Goal: Task Accomplishment & Management: Complete application form

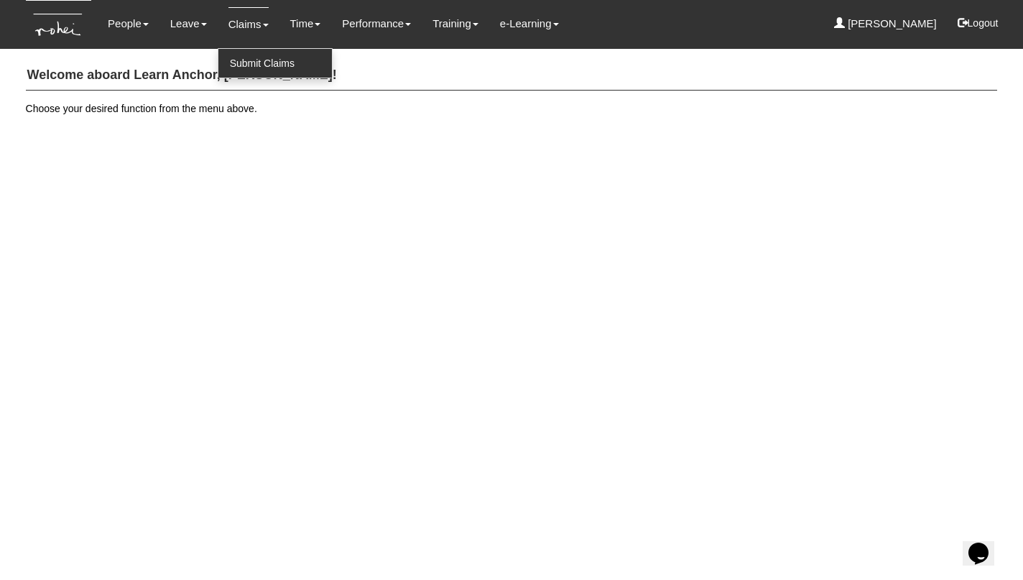
click at [249, 62] on link "Submit Claims" at bounding box center [274, 63] width 113 height 29
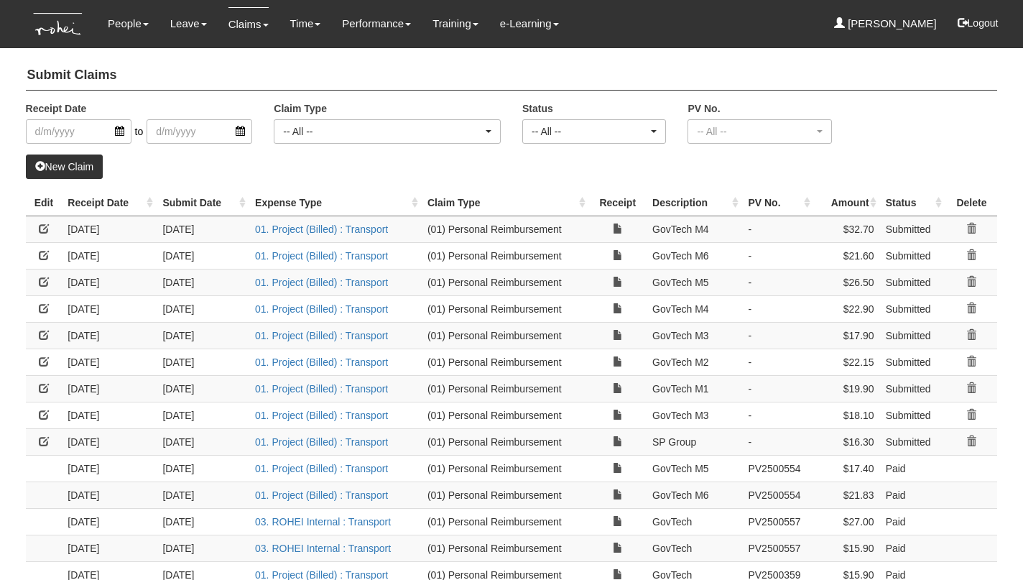
select select "50"
click at [68, 172] on link "New Claim" at bounding box center [65, 166] width 78 height 24
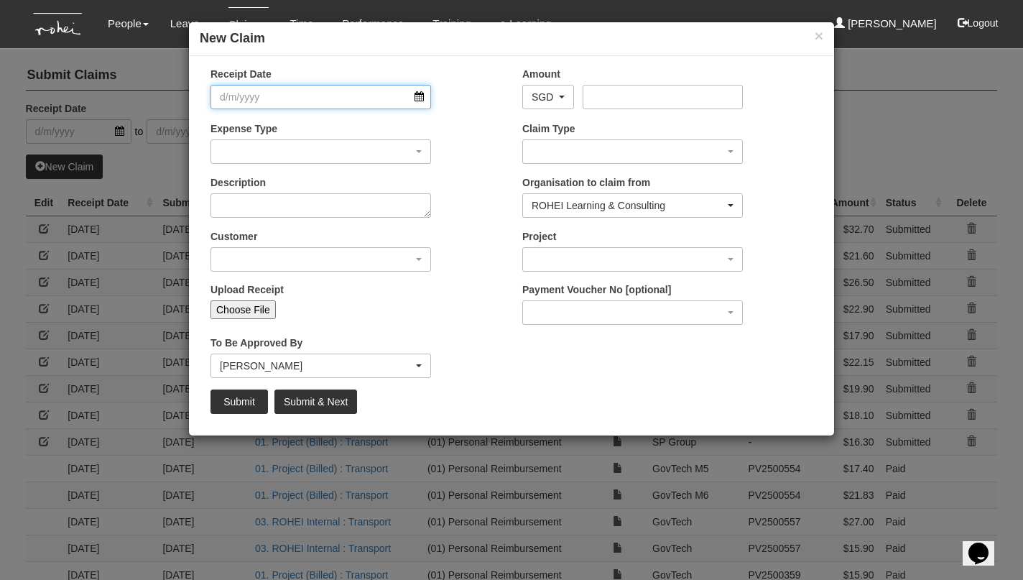
click at [417, 99] on input "Receipt Date" at bounding box center [320, 97] width 220 height 24
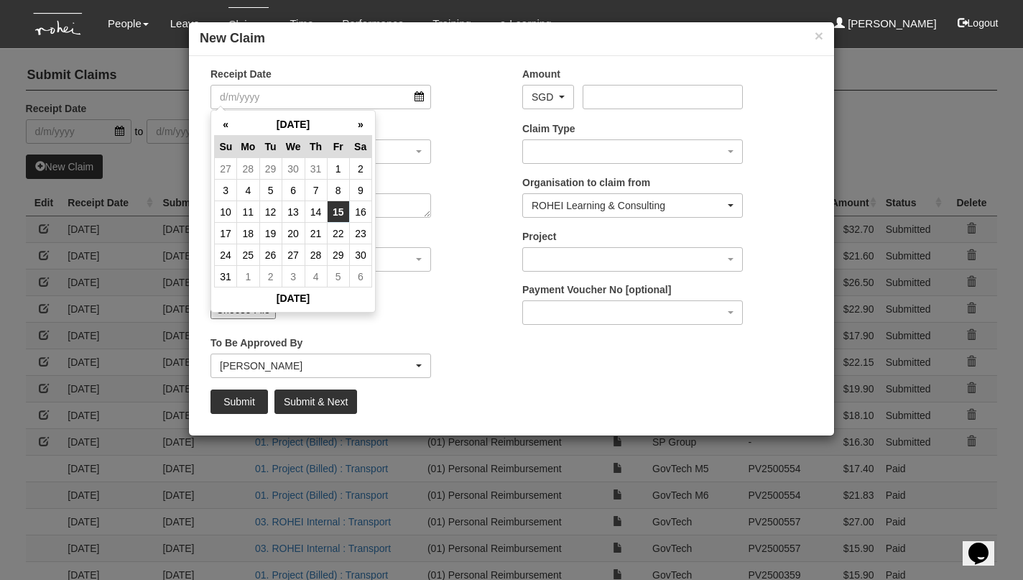
click at [337, 210] on td "15" at bounding box center [338, 212] width 22 height 22
type input "15/8/2025"
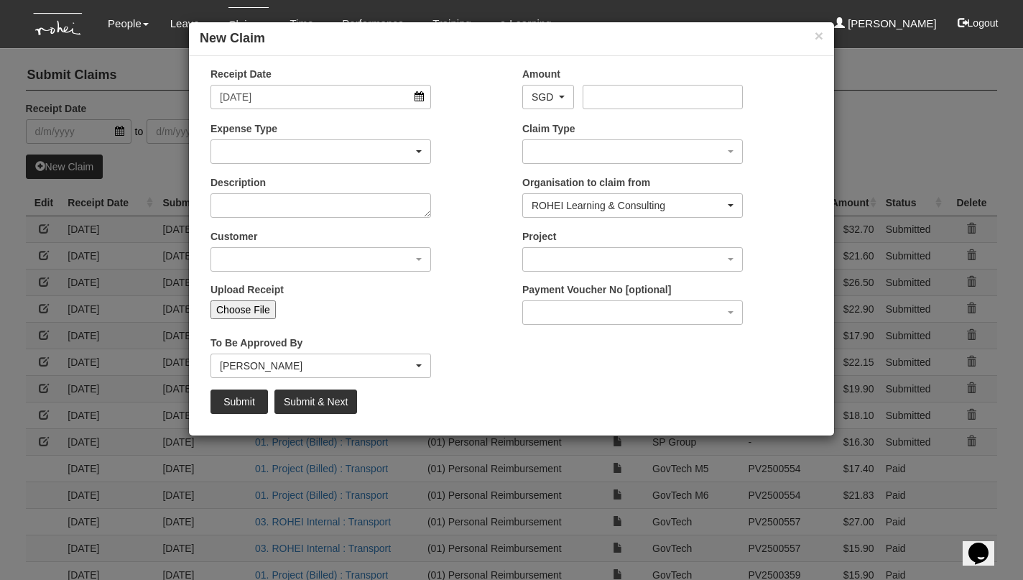
click at [280, 149] on div "button" at bounding box center [320, 151] width 219 height 23
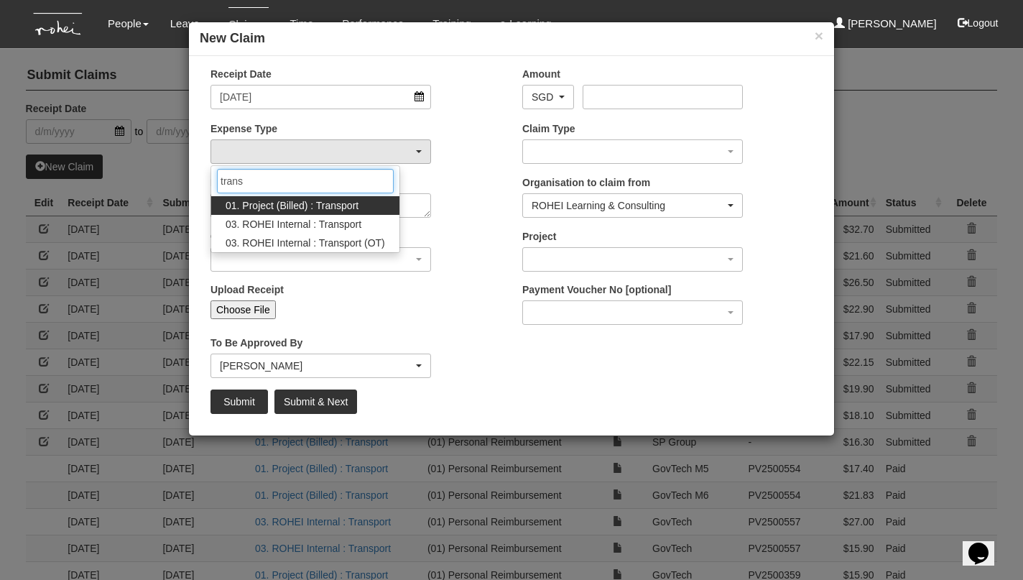
type input "trans"
click at [294, 207] on span "01. Project (Billed) : Transport" at bounding box center [292, 205] width 133 height 14
select select "135"
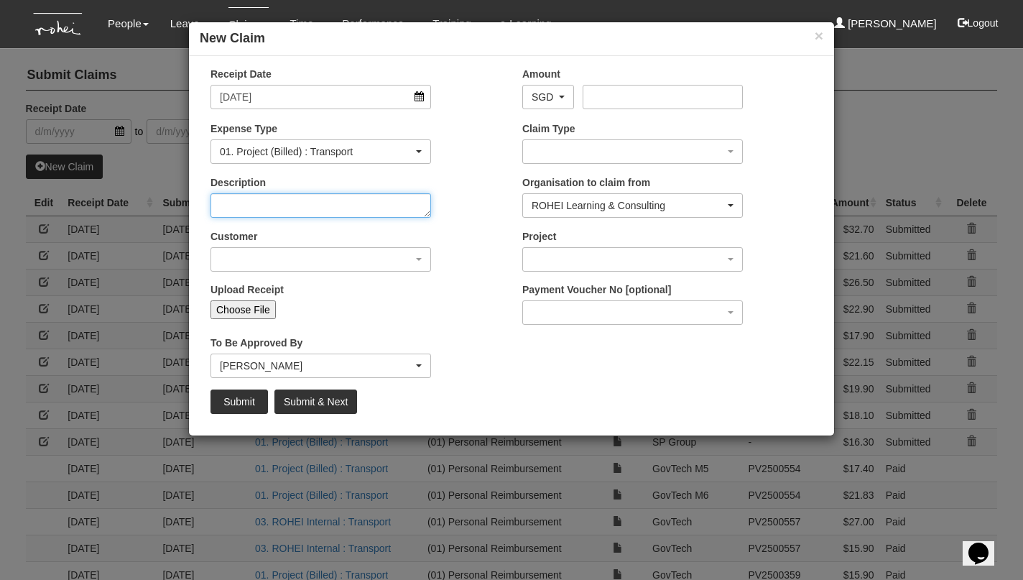
click at [286, 205] on textarea "Description" at bounding box center [320, 205] width 220 height 24
type textarea "s"
type textarea "SP"
click at [308, 253] on div "button" at bounding box center [320, 259] width 219 height 23
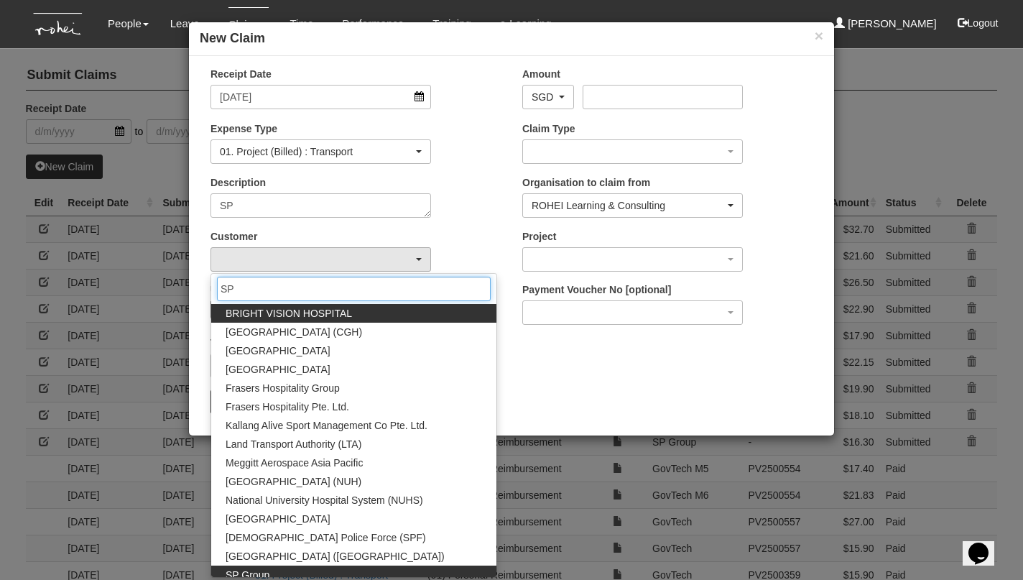
type input "SP"
click at [279, 567] on link "SP Group" at bounding box center [353, 574] width 285 height 19
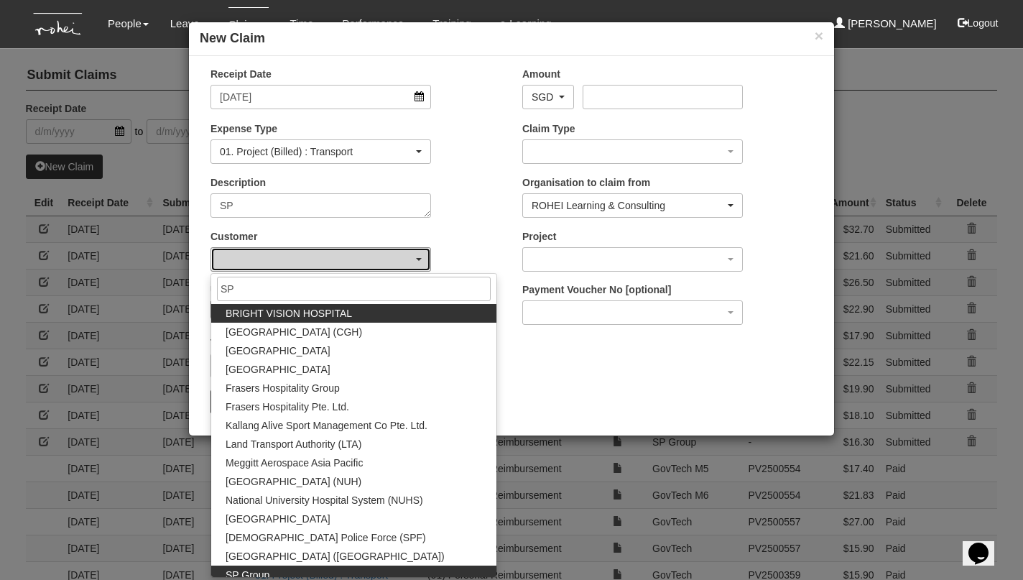
select select "185"
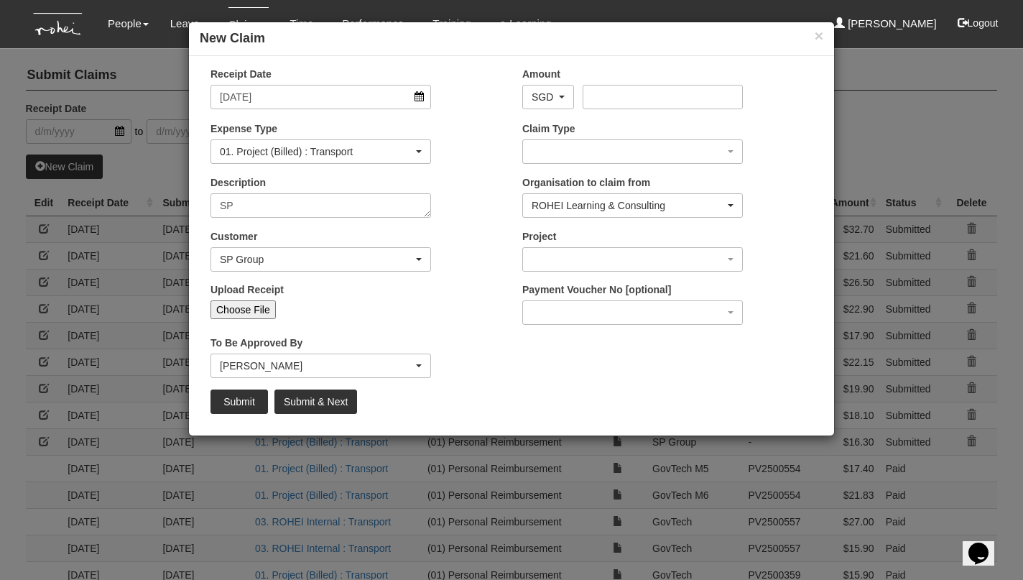
click at [246, 310] on input "Choose File" at bounding box center [242, 309] width 65 height 19
type input "C:\fakepath\15Aug2025.jpeg"
type input "Choose Another File"
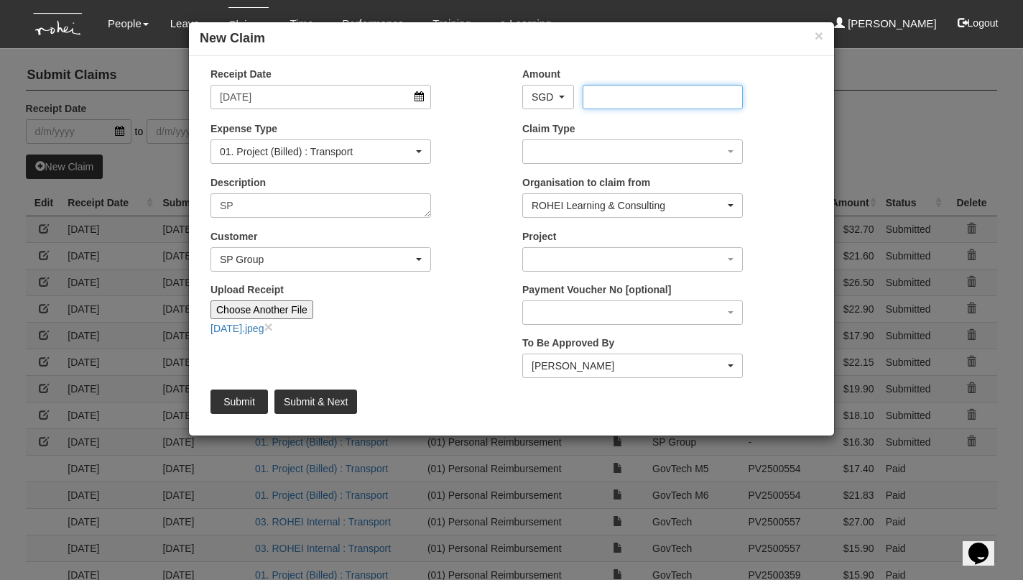
click at [612, 98] on input "Amount" at bounding box center [661, 97] width 159 height 24
type input "32.30"
click at [621, 145] on div "button" at bounding box center [632, 151] width 219 height 23
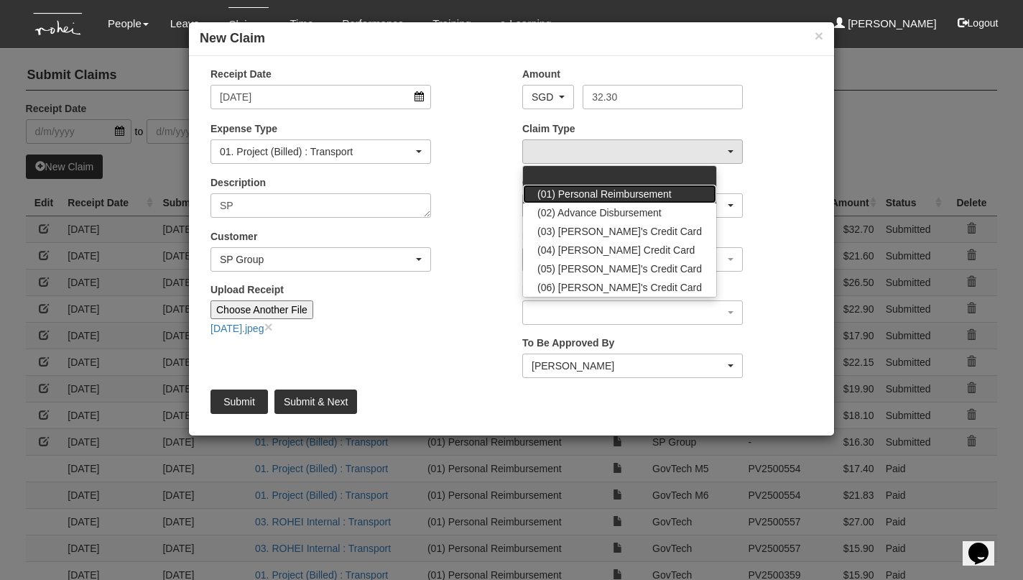
click at [614, 188] on span "(01) Personal Reimbursement" at bounding box center [604, 194] width 134 height 14
select select "14"
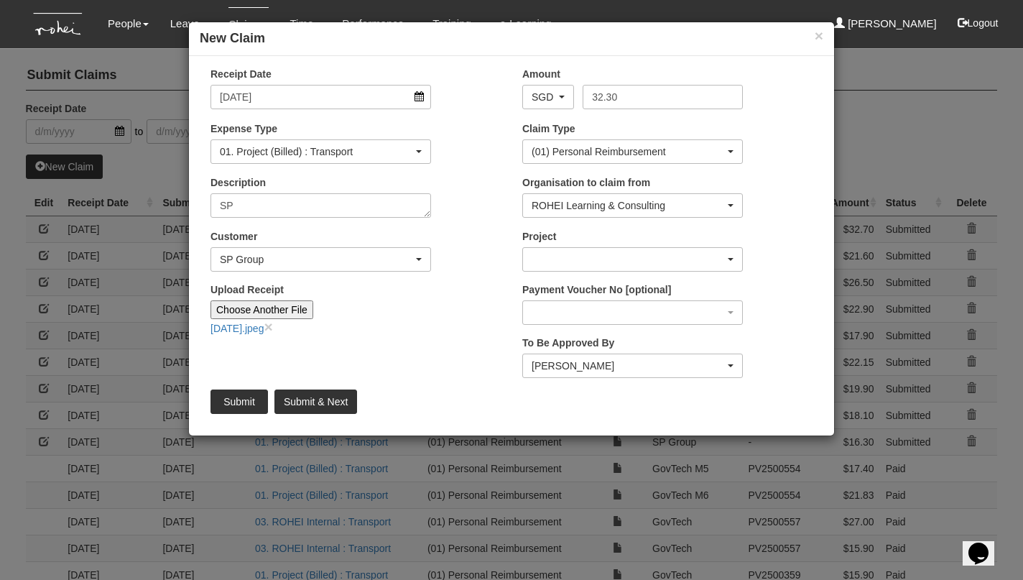
click at [600, 264] on div "button" at bounding box center [632, 259] width 219 height 23
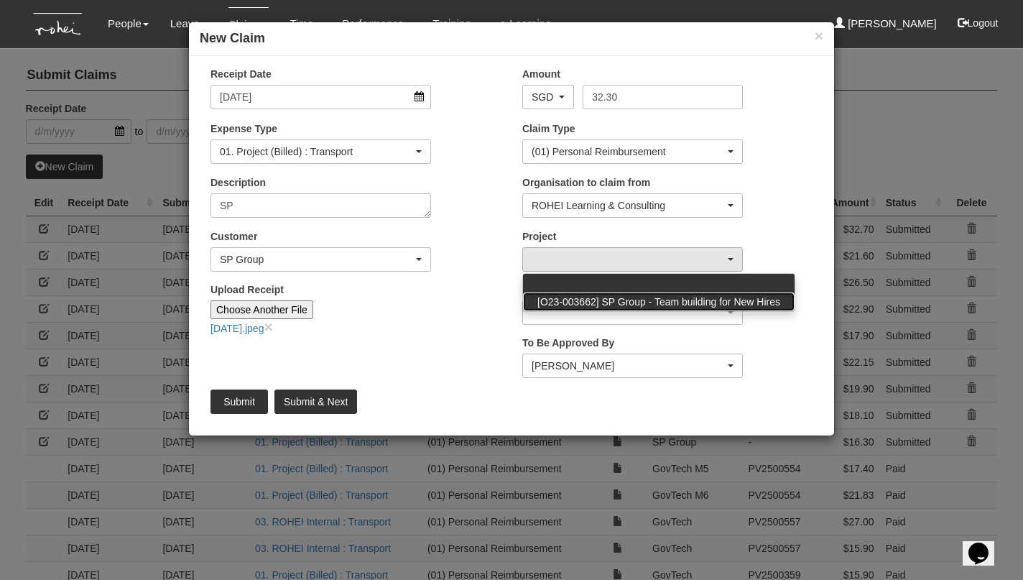
click at [614, 295] on span "[O23-003662] SP Group - Team building for New Hires" at bounding box center [658, 301] width 243 height 14
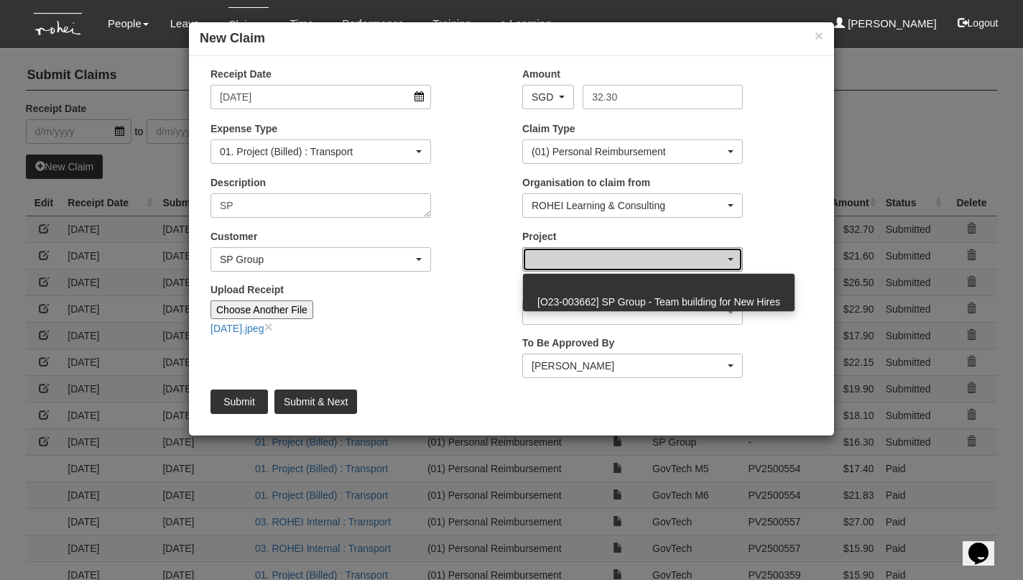
select select "2339"
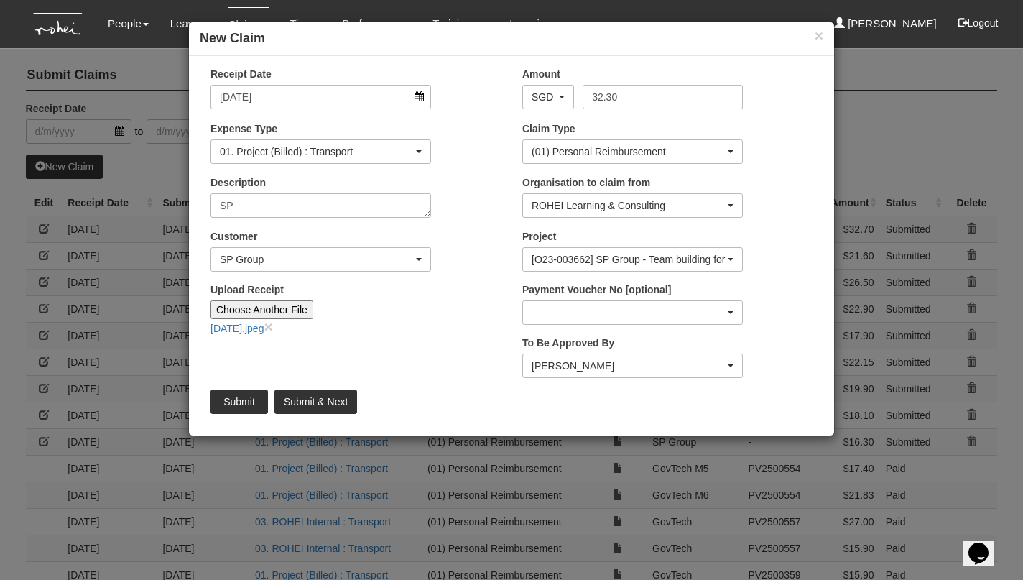
click at [603, 308] on div "button" at bounding box center [632, 312] width 219 height 23
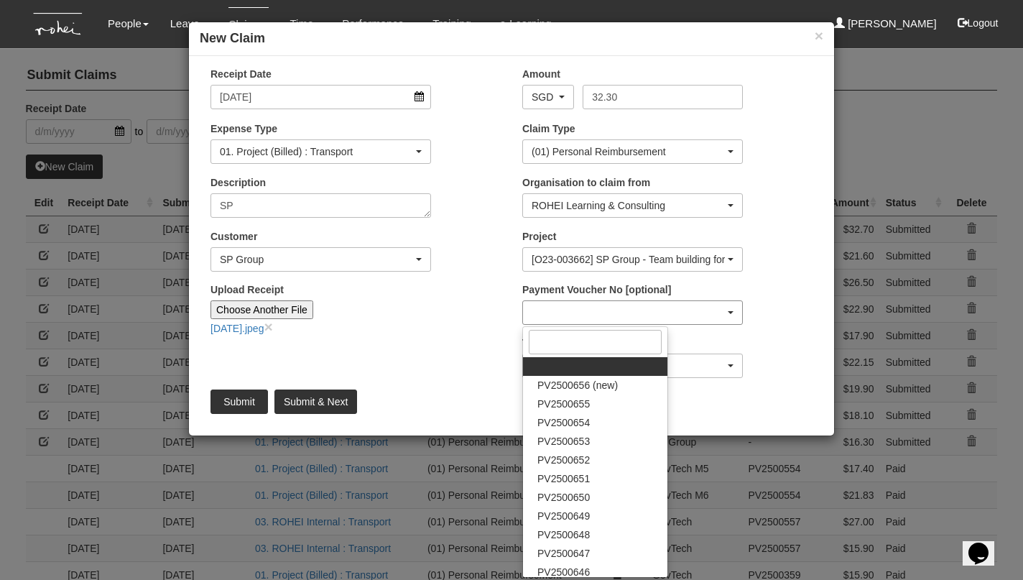
click at [603, 308] on div "button" at bounding box center [632, 312] width 219 height 23
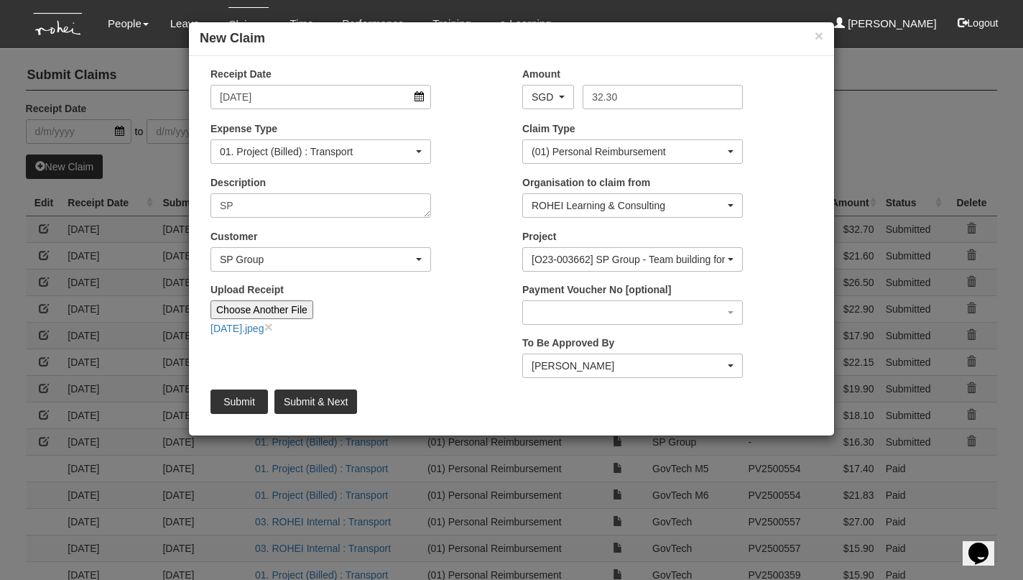
click at [618, 359] on div "Wen-Wei Chiang" at bounding box center [627, 365] width 193 height 14
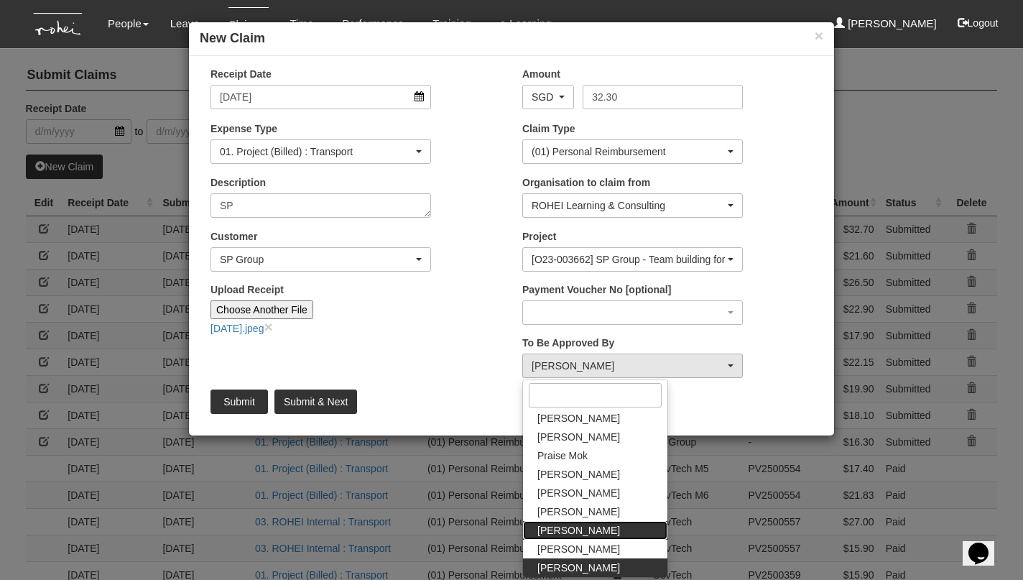
click at [600, 531] on link "Sanjiv Ashley" at bounding box center [595, 530] width 144 height 19
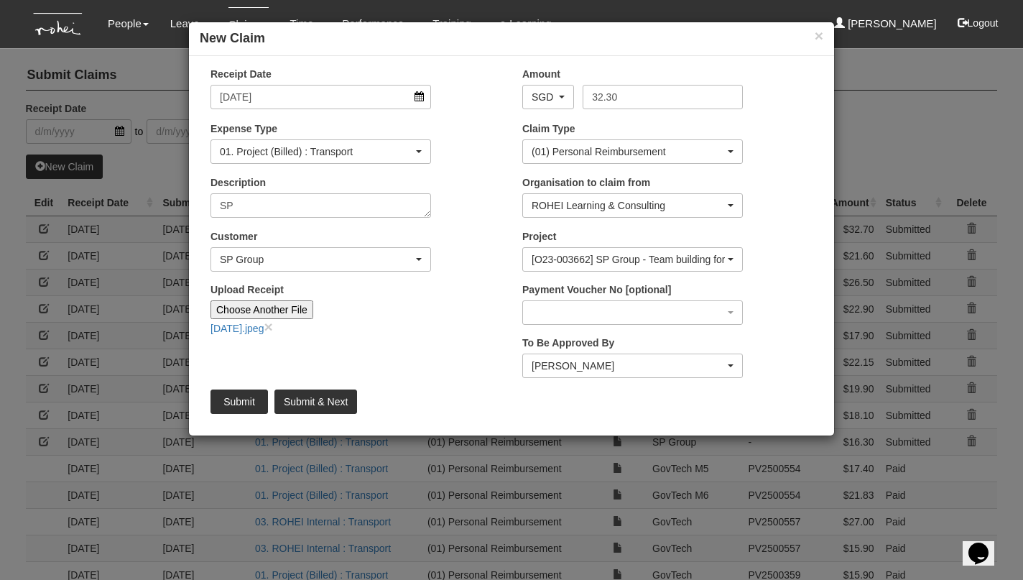
click at [539, 366] on div "Sanjiv Ashley" at bounding box center [627, 365] width 193 height 14
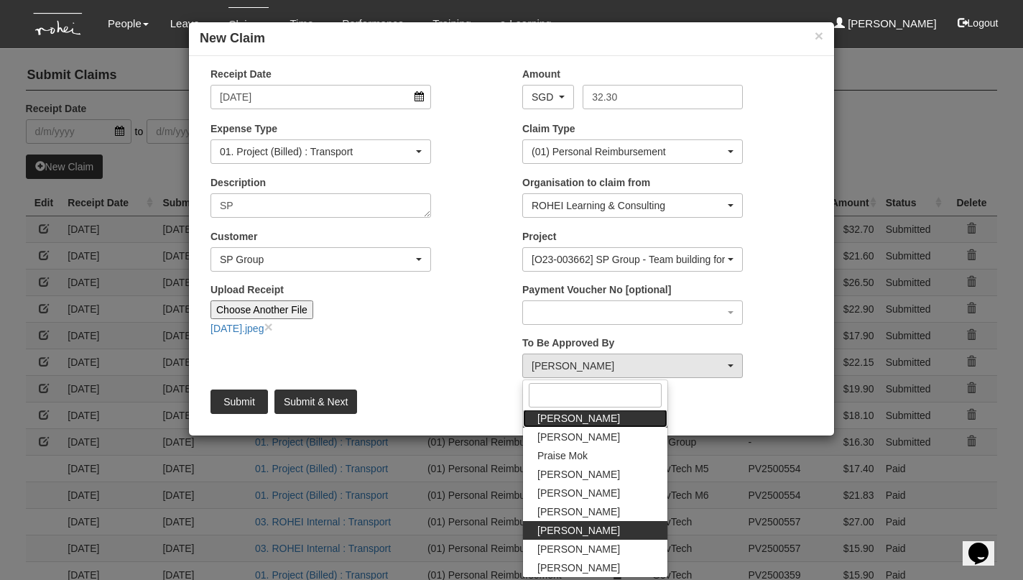
click at [549, 419] on span "Joshua Tan" at bounding box center [578, 418] width 83 height 14
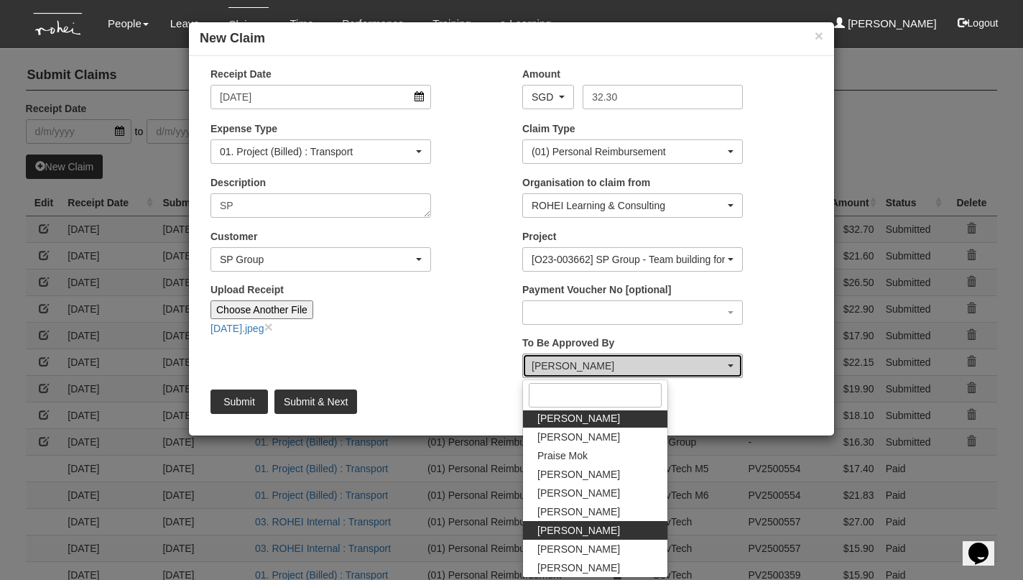
select select "34494e3c-fa1c-4f5c-8164-1b5a8a5feac6"
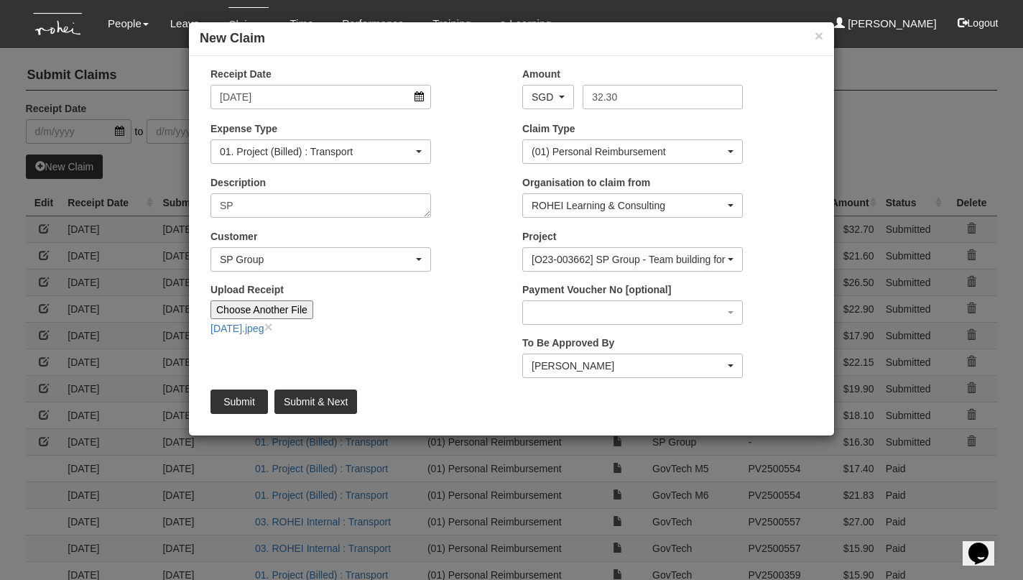
click at [252, 397] on input "Submit" at bounding box center [238, 401] width 57 height 24
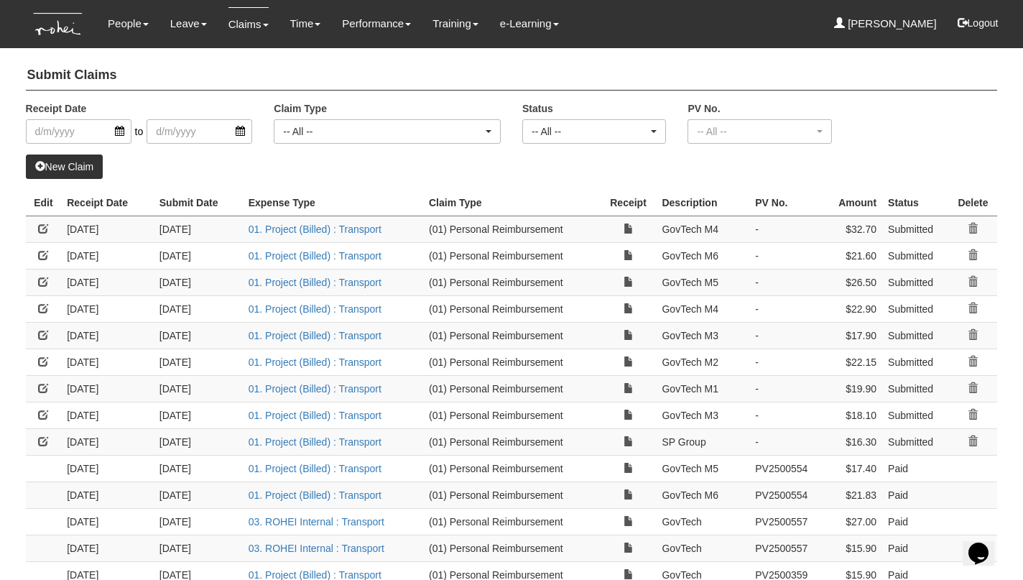
select select "50"
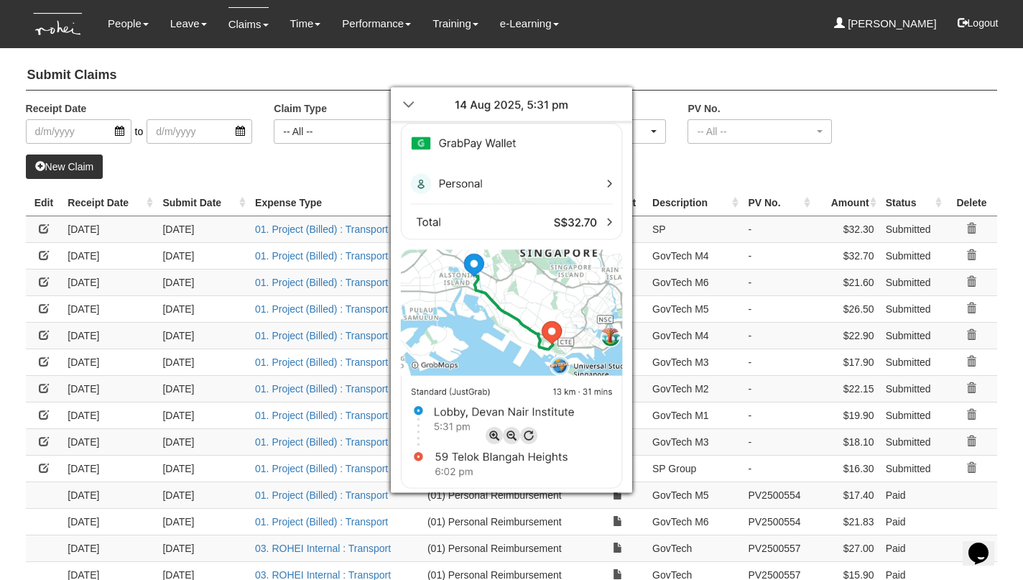
click at [904, 134] on div at bounding box center [511, 290] width 1023 height 580
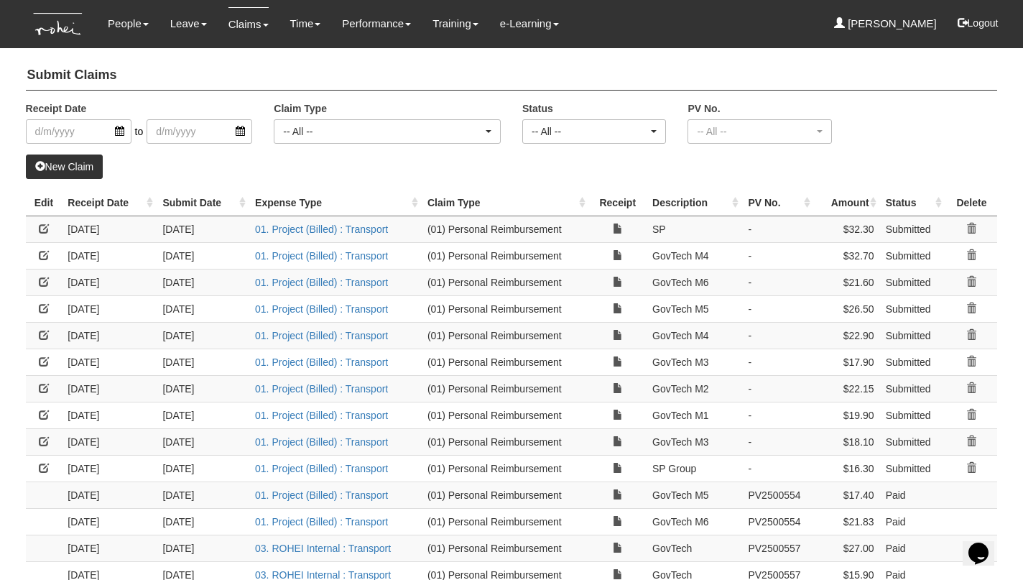
click at [43, 253] on link at bounding box center [44, 255] width 10 height 10
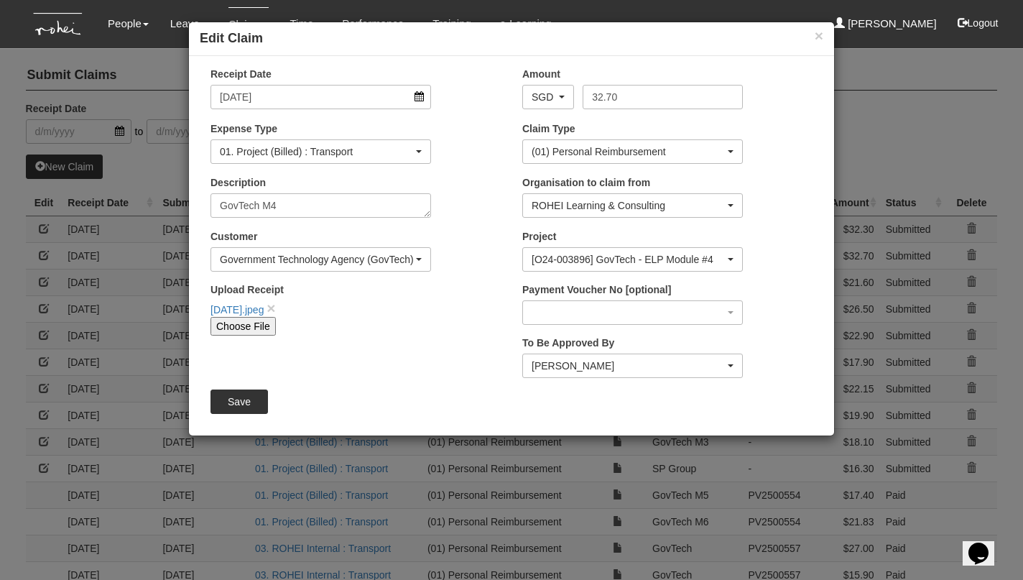
click at [564, 365] on div "Sanjiv Ashley" at bounding box center [627, 365] width 193 height 14
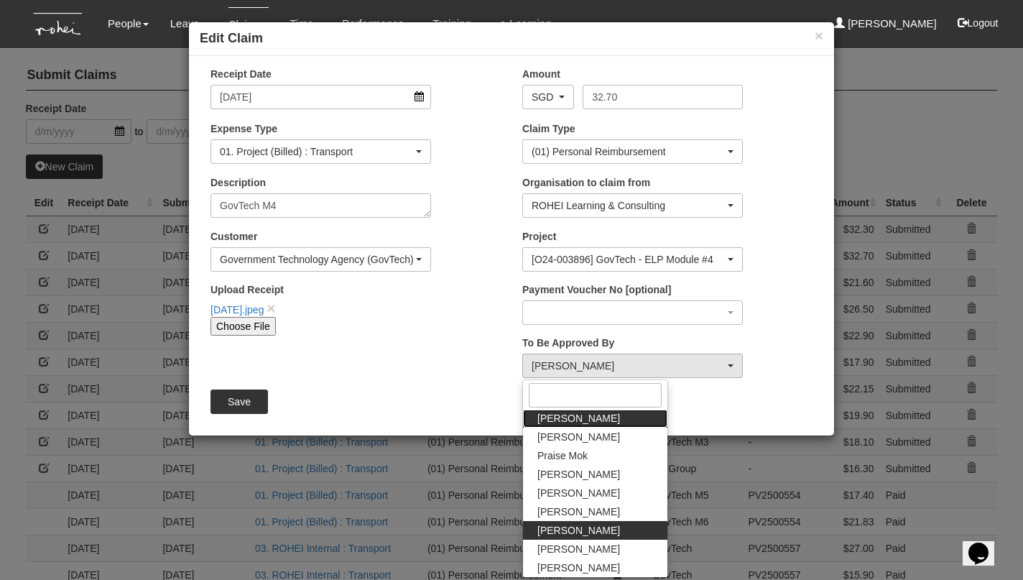
click at [567, 414] on span "Joshua Tan" at bounding box center [578, 418] width 83 height 14
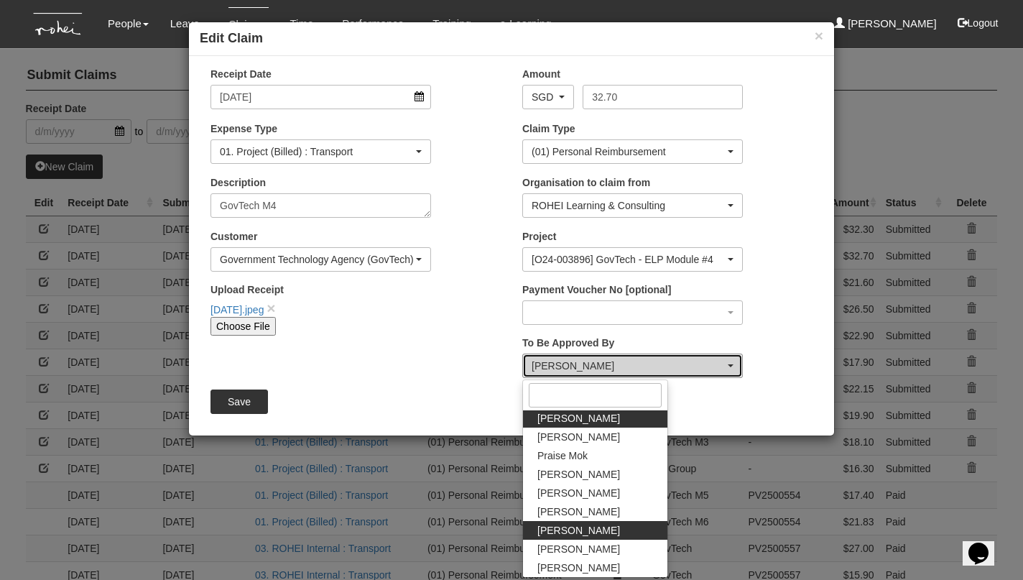
select select "34494e3c-fa1c-4f5c-8164-1b5a8a5feac6"
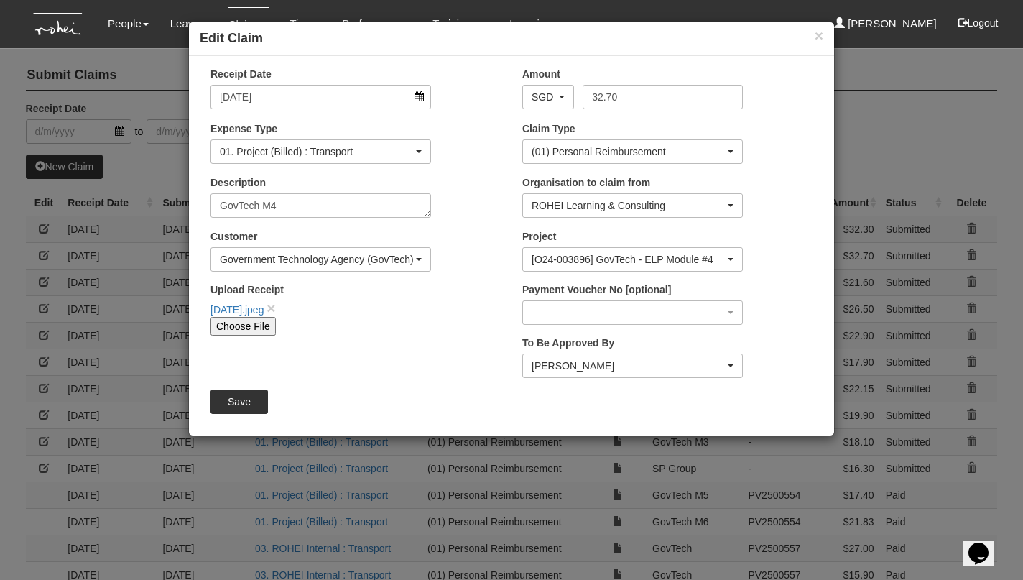
click at [243, 394] on input "Save" at bounding box center [238, 401] width 57 height 24
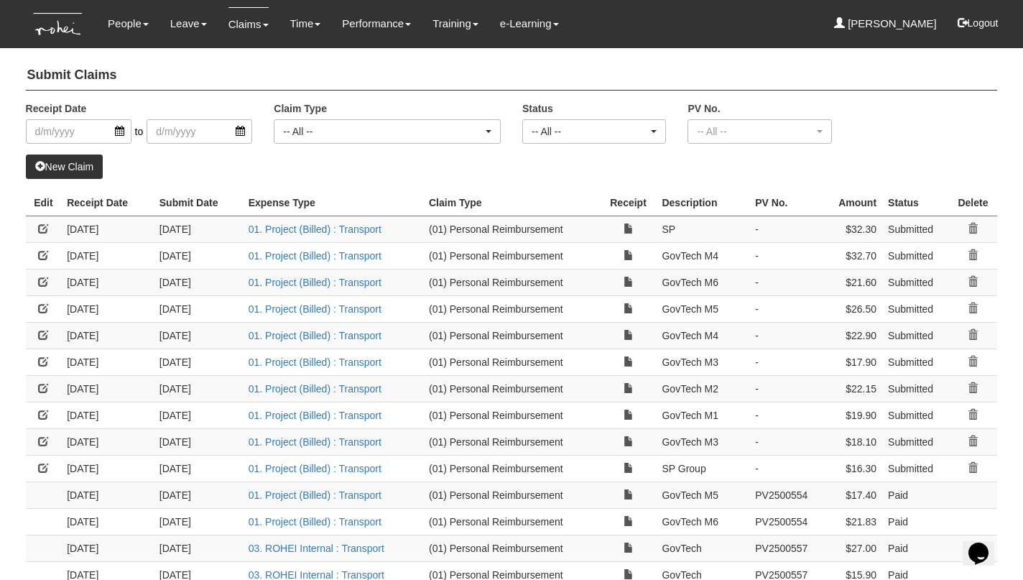
select select "50"
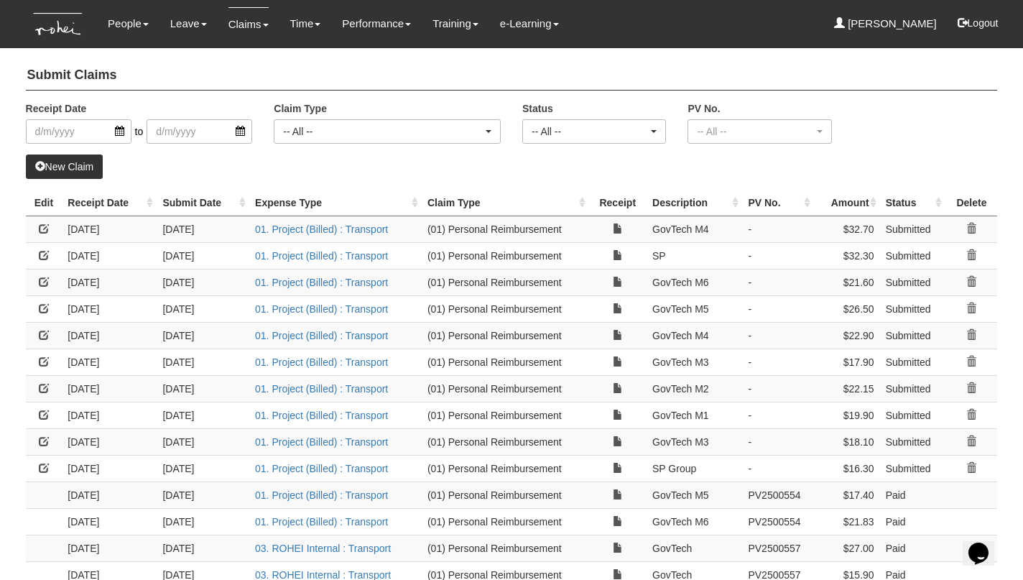
click at [45, 279] on link at bounding box center [44, 282] width 10 height 10
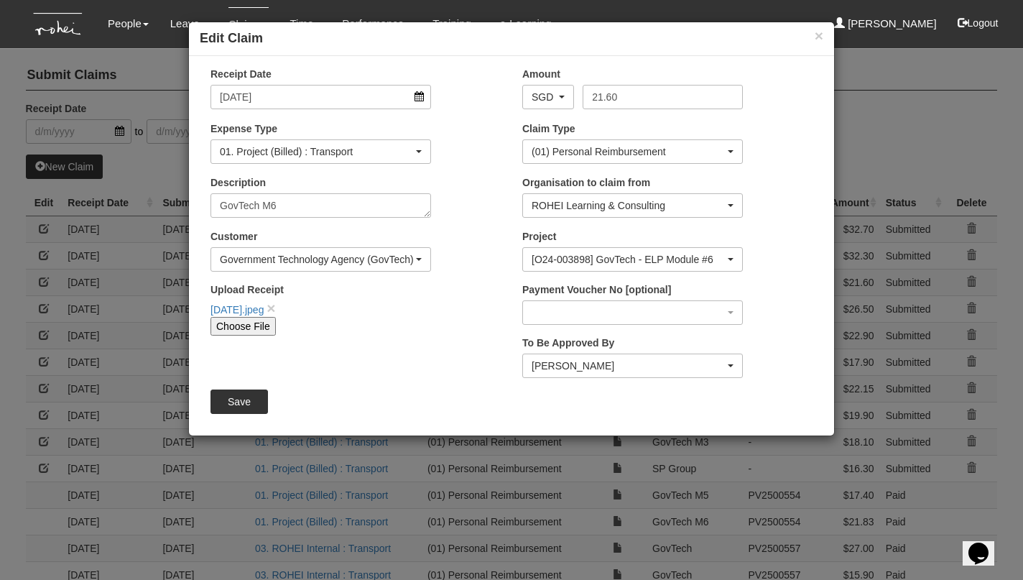
click at [608, 364] on div "Sanjiv Ashley" at bounding box center [627, 365] width 193 height 14
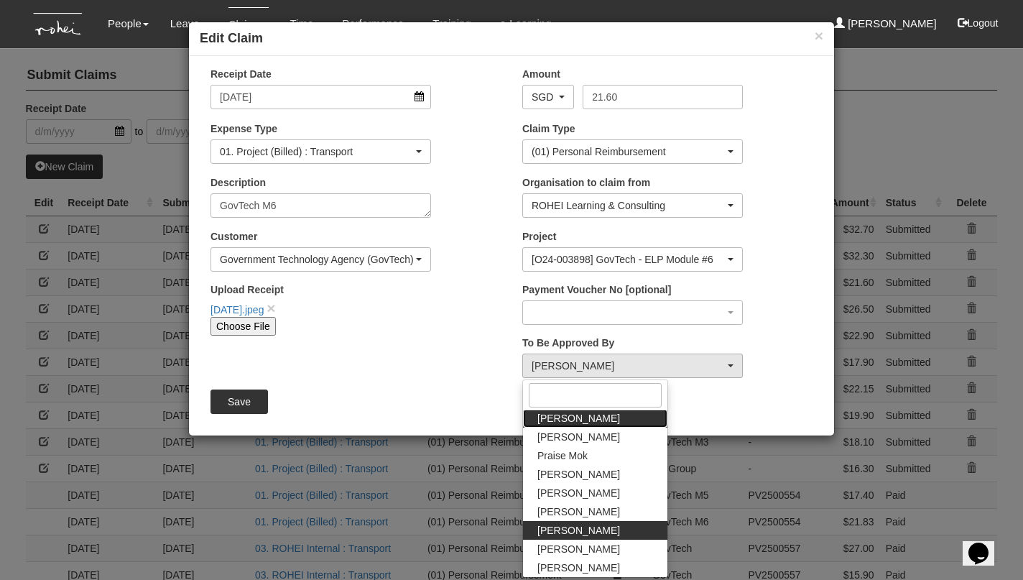
click at [585, 418] on span "Joshua Tan" at bounding box center [578, 418] width 83 height 14
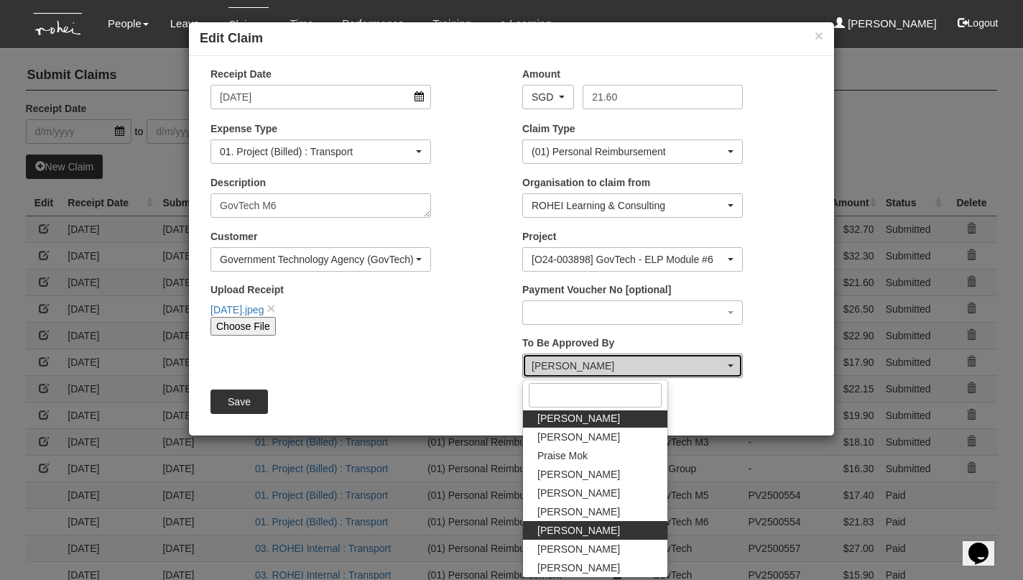
select select "34494e3c-fa1c-4f5c-8164-1b5a8a5feac6"
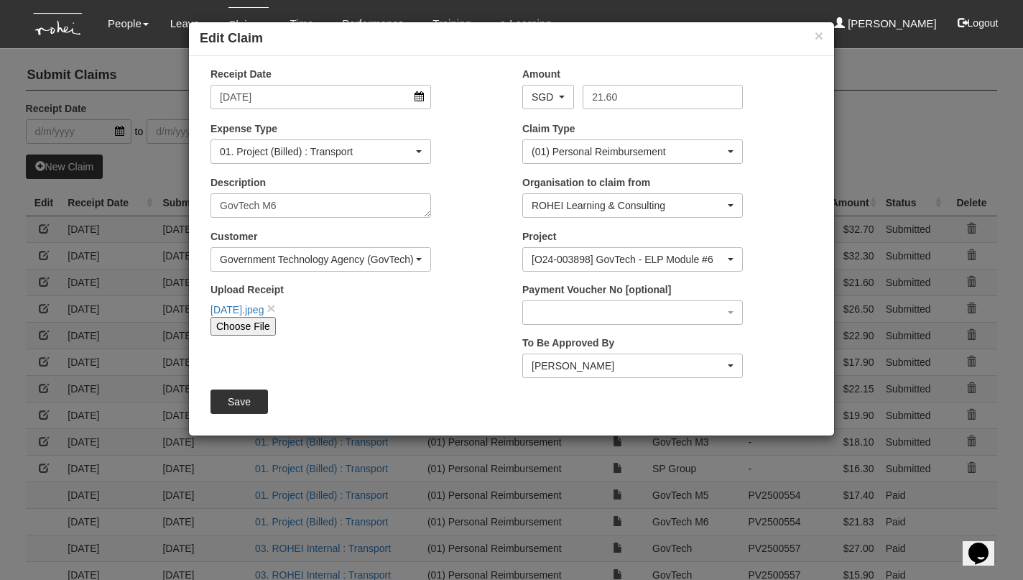
click at [256, 397] on input "Save" at bounding box center [238, 401] width 57 height 24
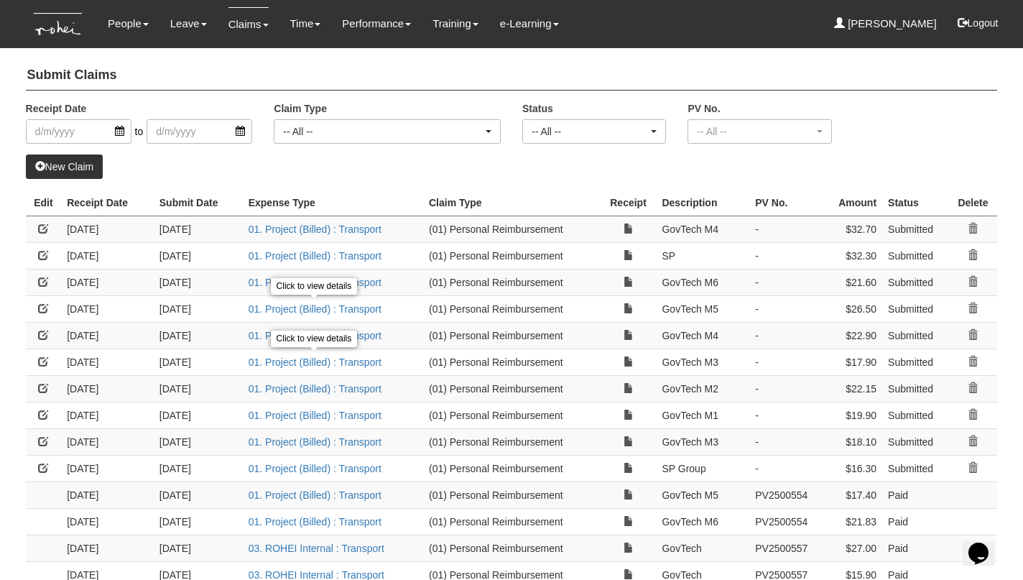
select select "50"
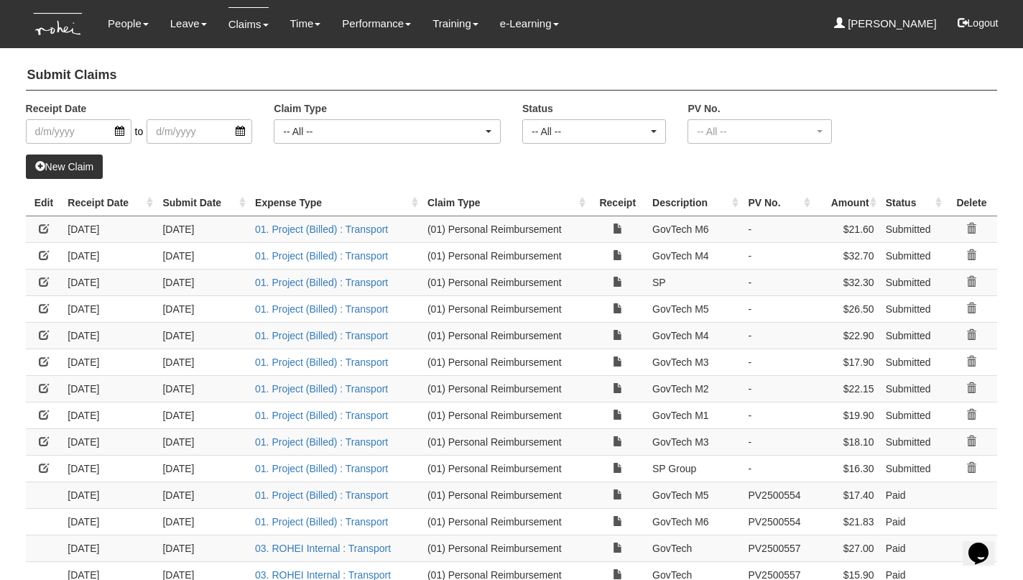
click at [45, 305] on link at bounding box center [44, 308] width 10 height 10
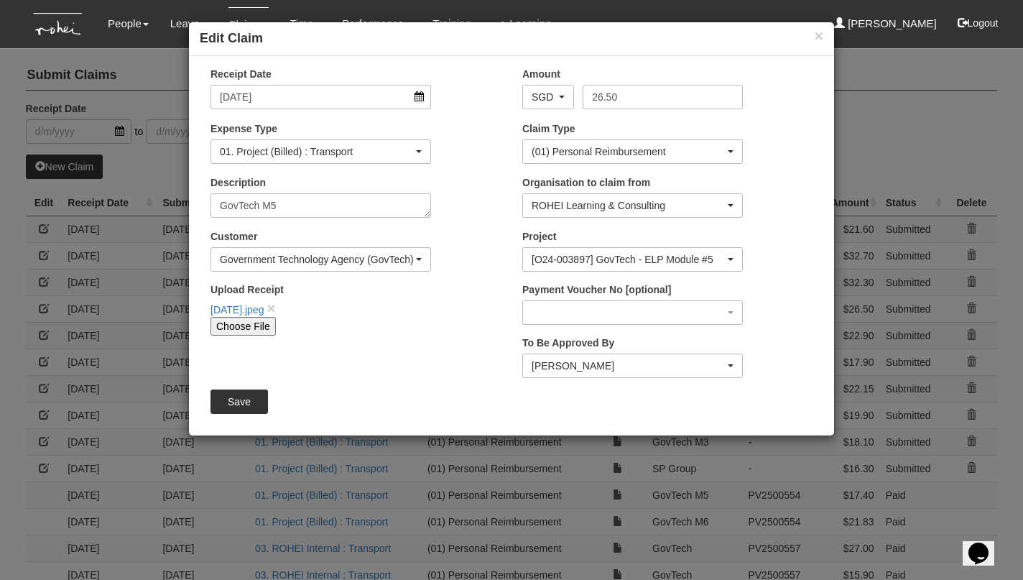
click at [584, 358] on div "Sanjiv Ashley" at bounding box center [627, 365] width 193 height 14
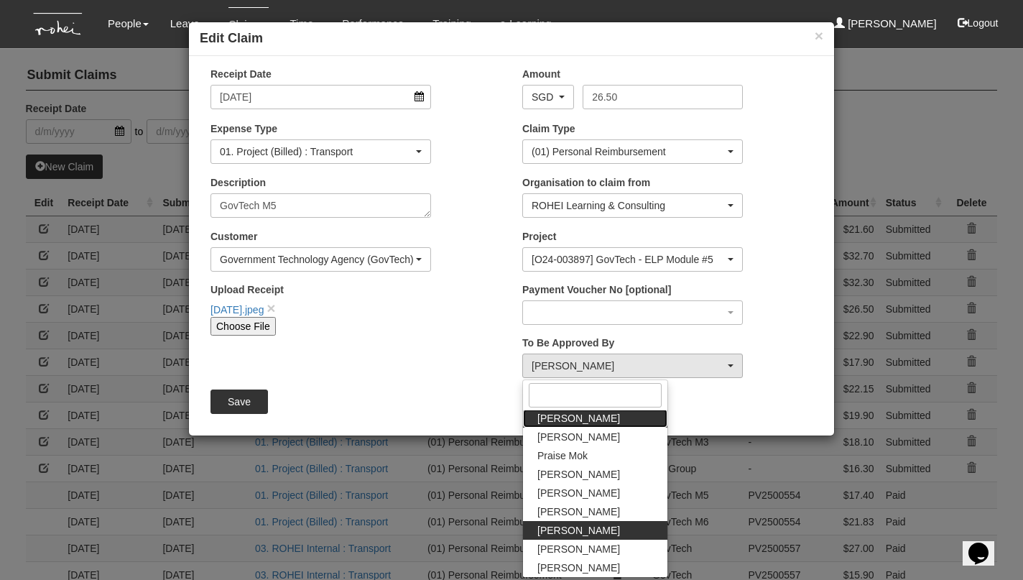
click at [572, 419] on span "Joshua Tan" at bounding box center [578, 418] width 83 height 14
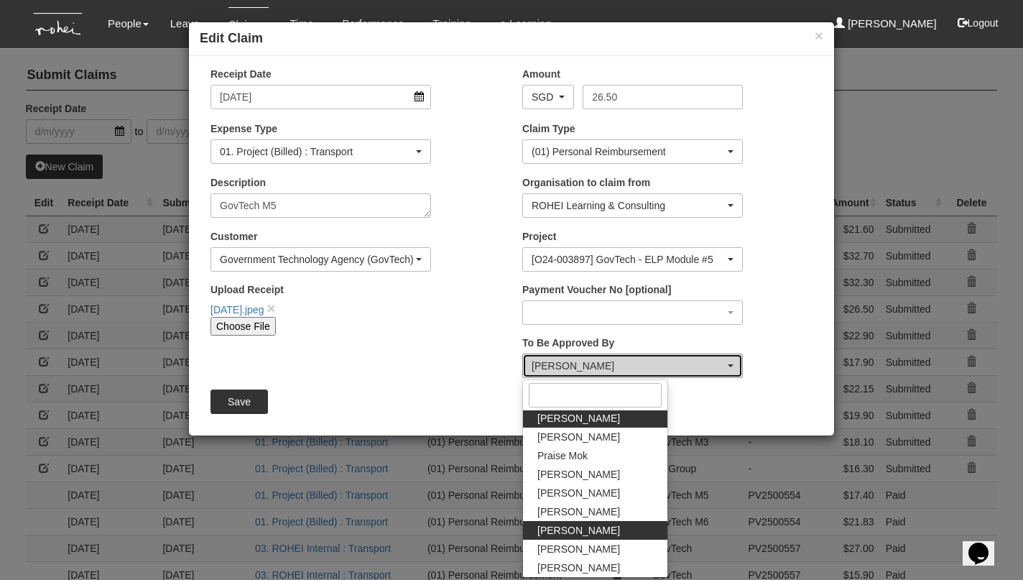
select select "34494e3c-fa1c-4f5c-8164-1b5a8a5feac6"
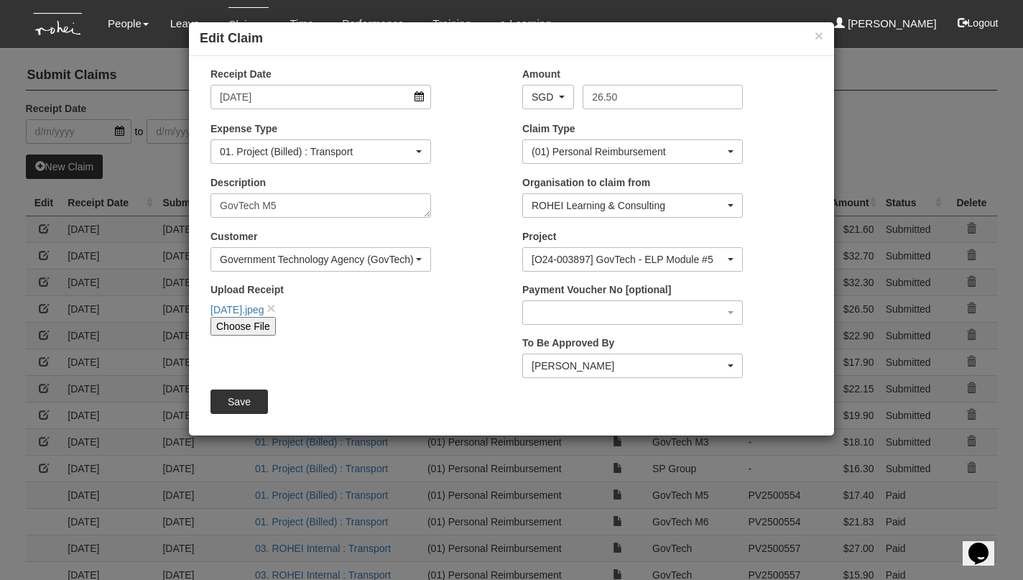
click at [241, 396] on input "Save" at bounding box center [238, 401] width 57 height 24
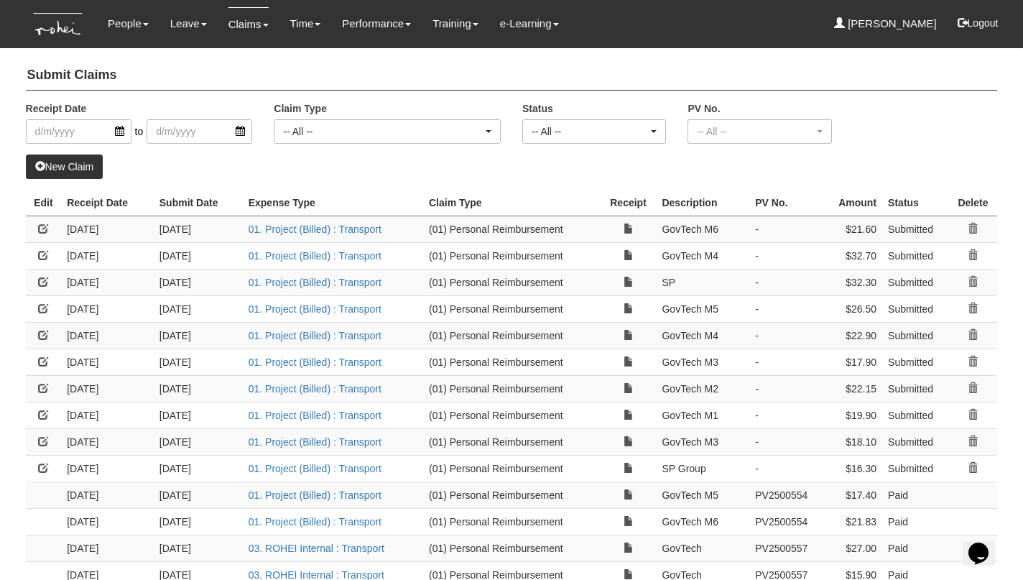
select select "50"
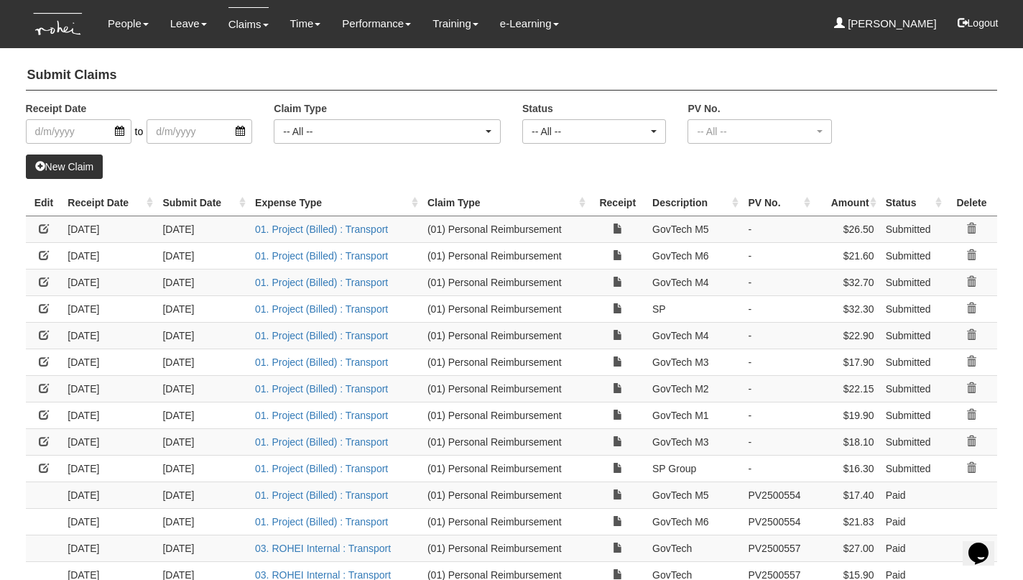
click at [42, 333] on link at bounding box center [44, 335] width 10 height 10
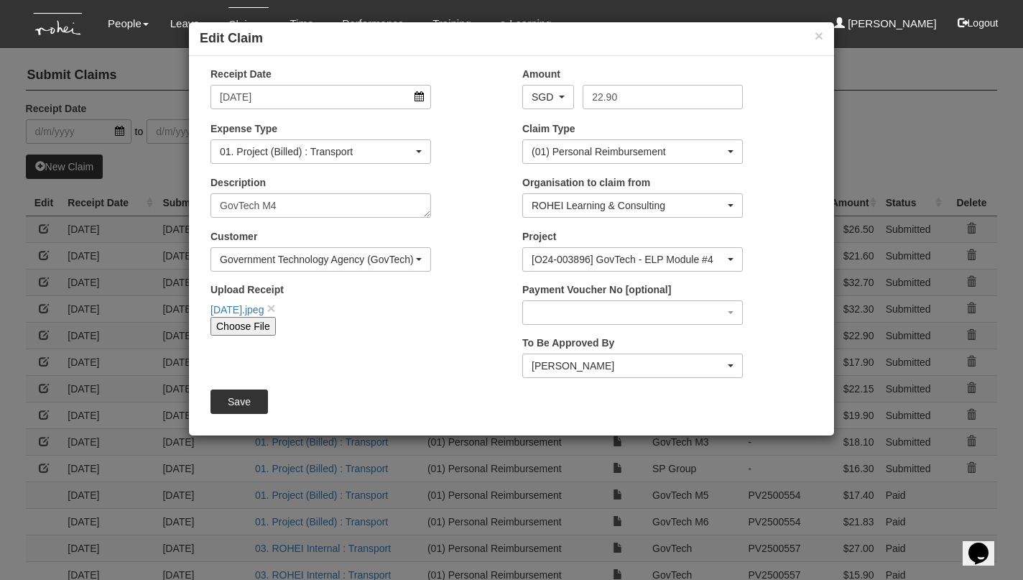
click at [551, 361] on div "Sanjiv Ashley" at bounding box center [627, 365] width 193 height 14
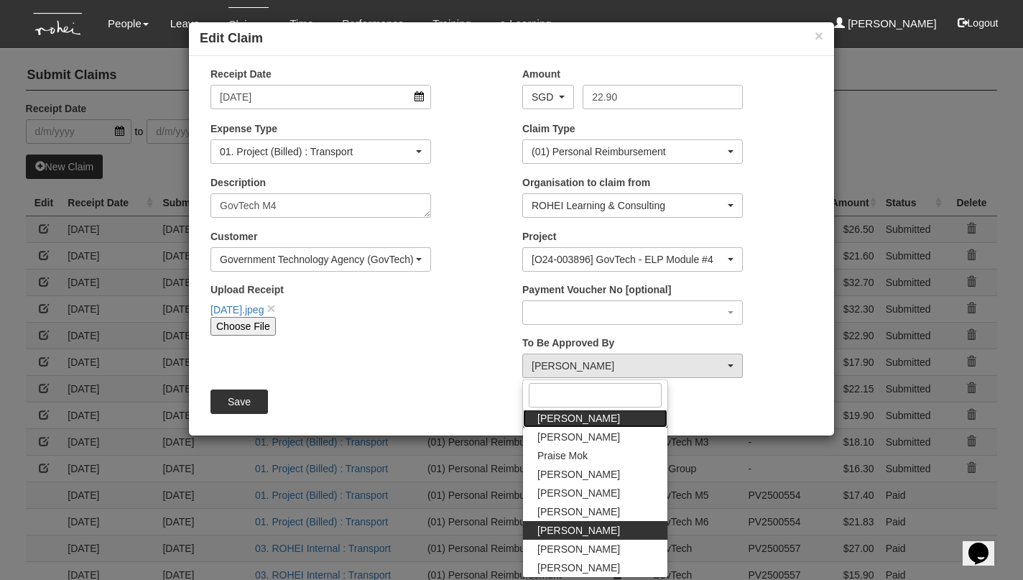
click at [557, 416] on span "Joshua Tan" at bounding box center [578, 418] width 83 height 14
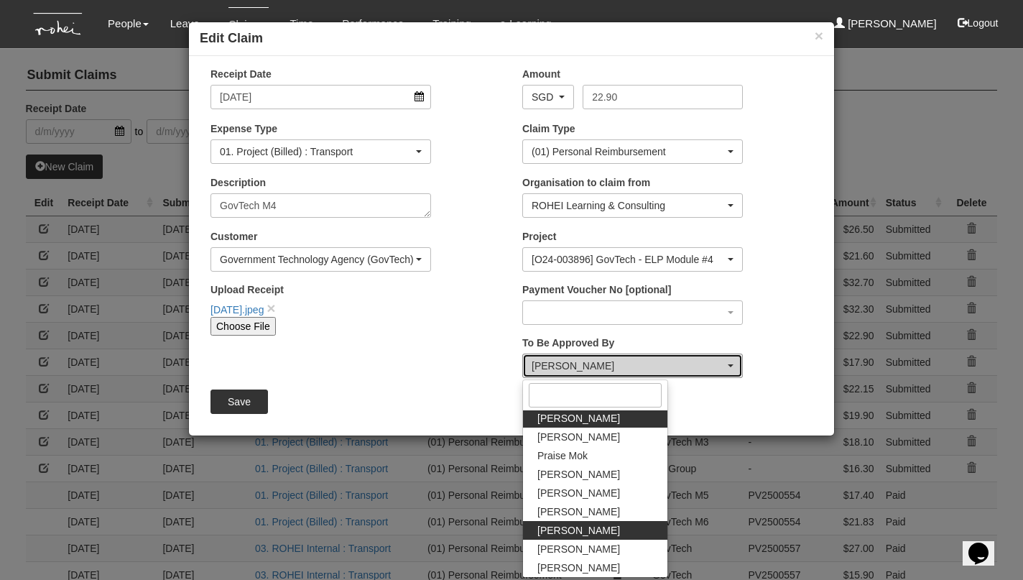
select select "34494e3c-fa1c-4f5c-8164-1b5a8a5feac6"
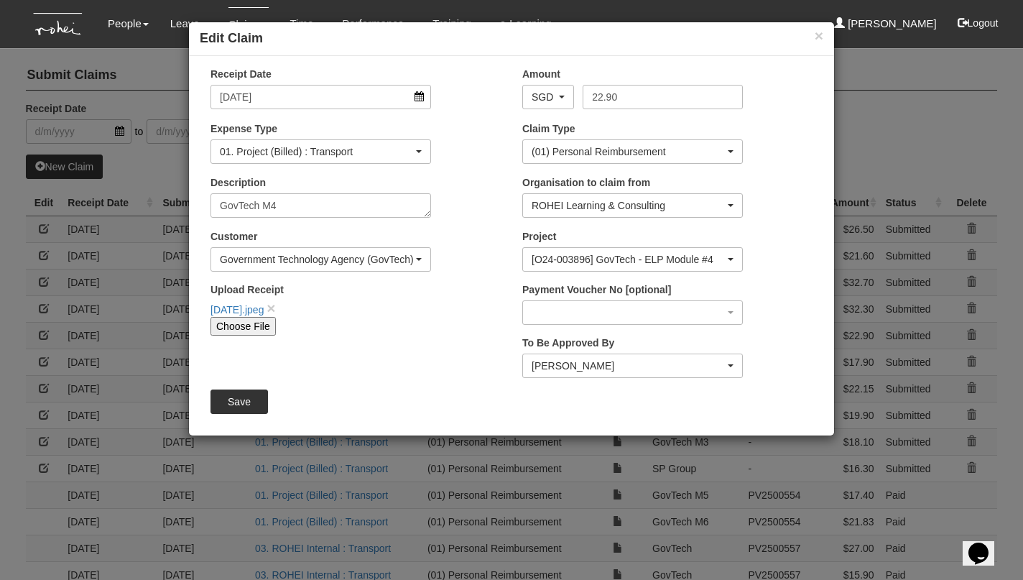
click at [231, 398] on input "Save" at bounding box center [238, 401] width 57 height 24
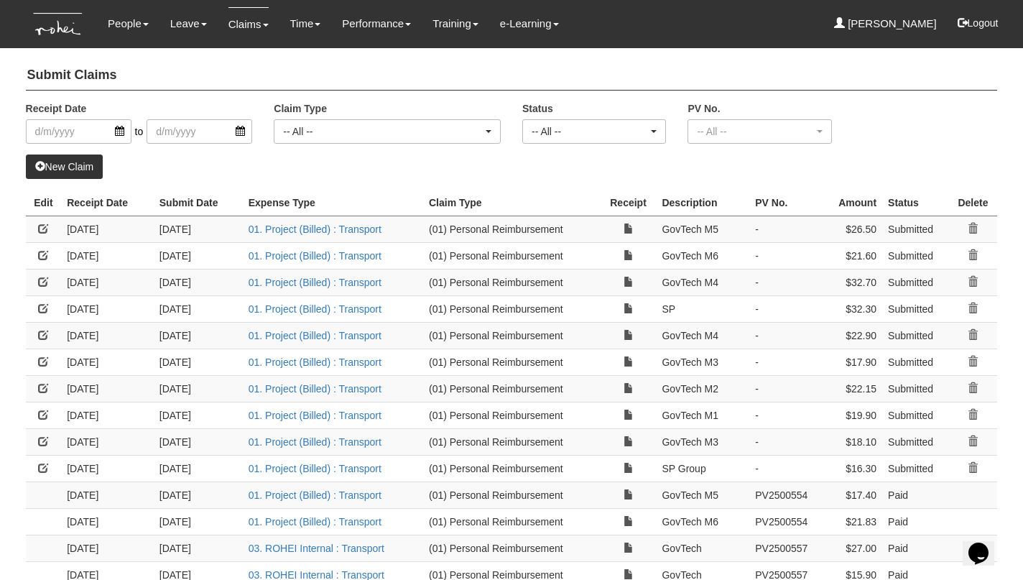
select select "50"
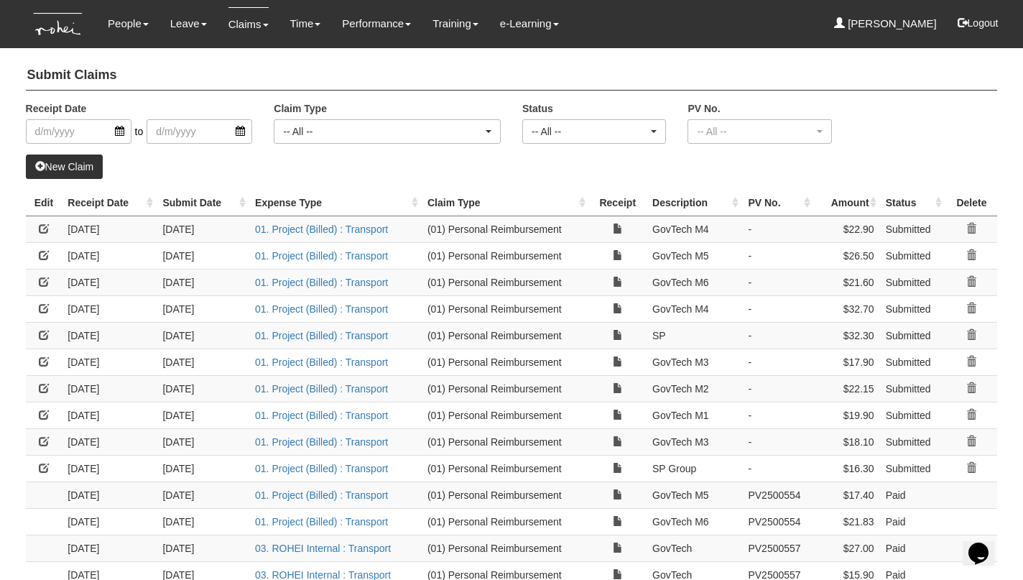
click at [44, 361] on link at bounding box center [44, 361] width 10 height 10
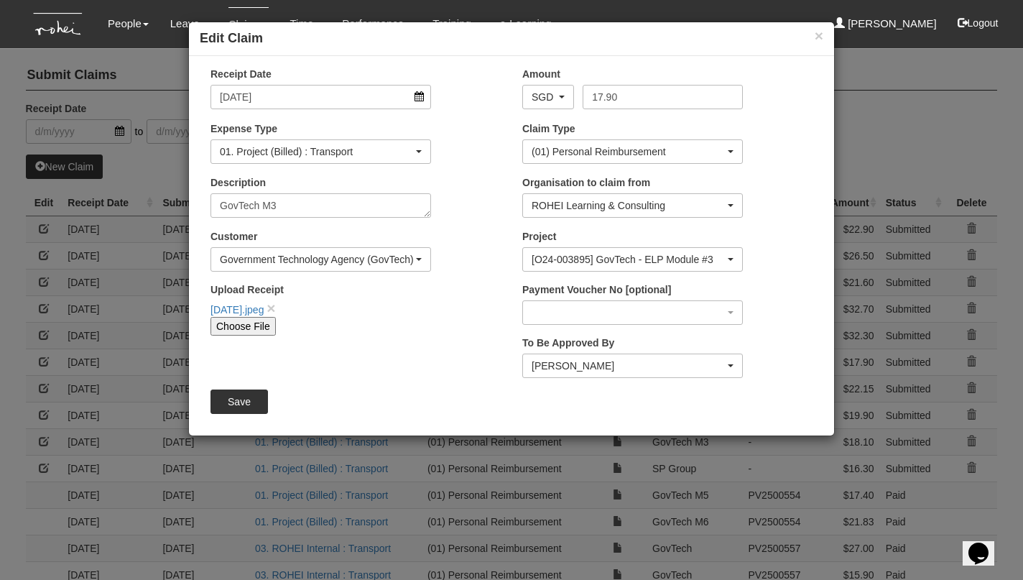
click at [553, 368] on div "Sanjiv Ashley" at bounding box center [627, 365] width 193 height 14
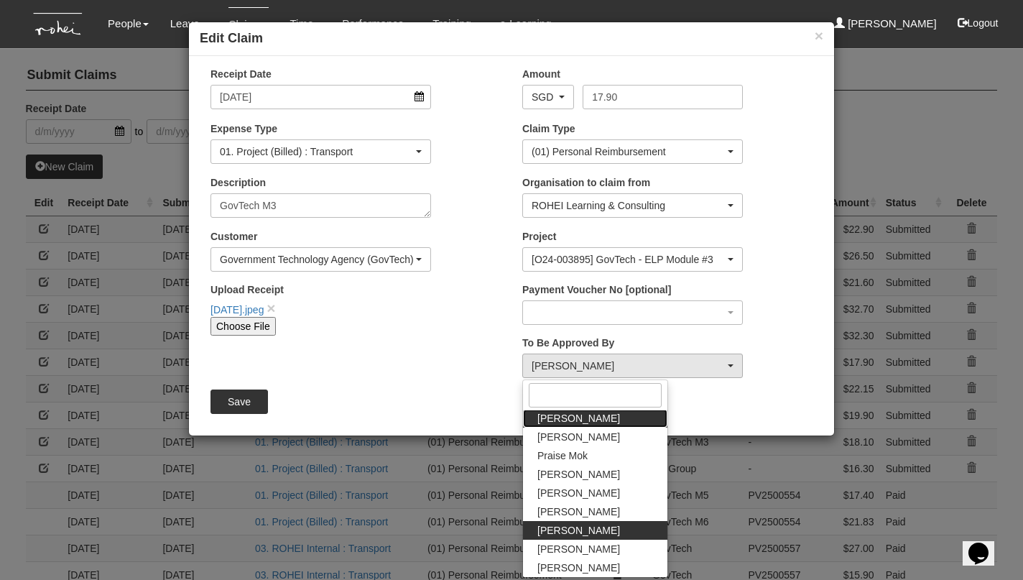
click at [554, 418] on span "Joshua Tan" at bounding box center [578, 418] width 83 height 14
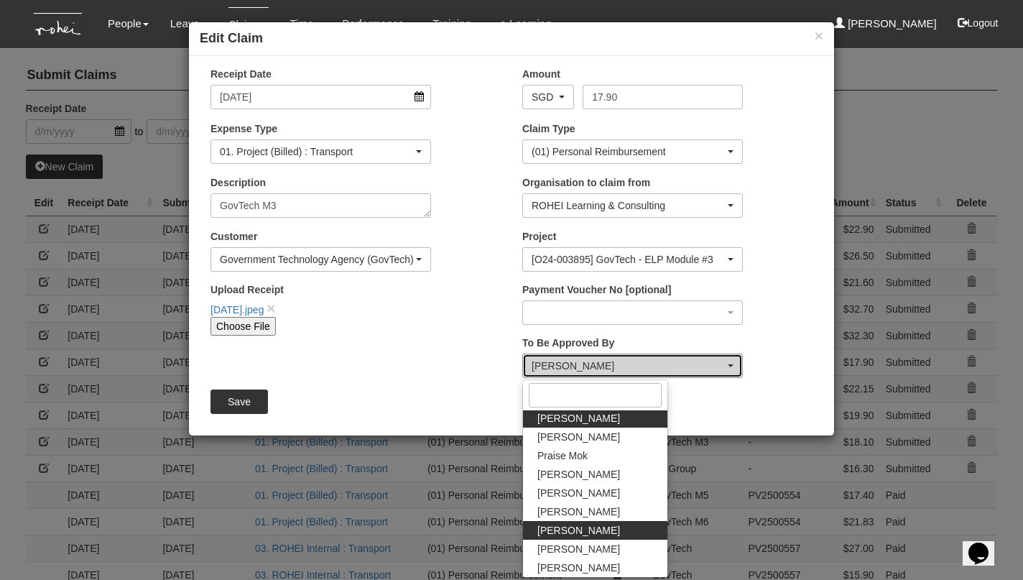
select select "34494e3c-fa1c-4f5c-8164-1b5a8a5feac6"
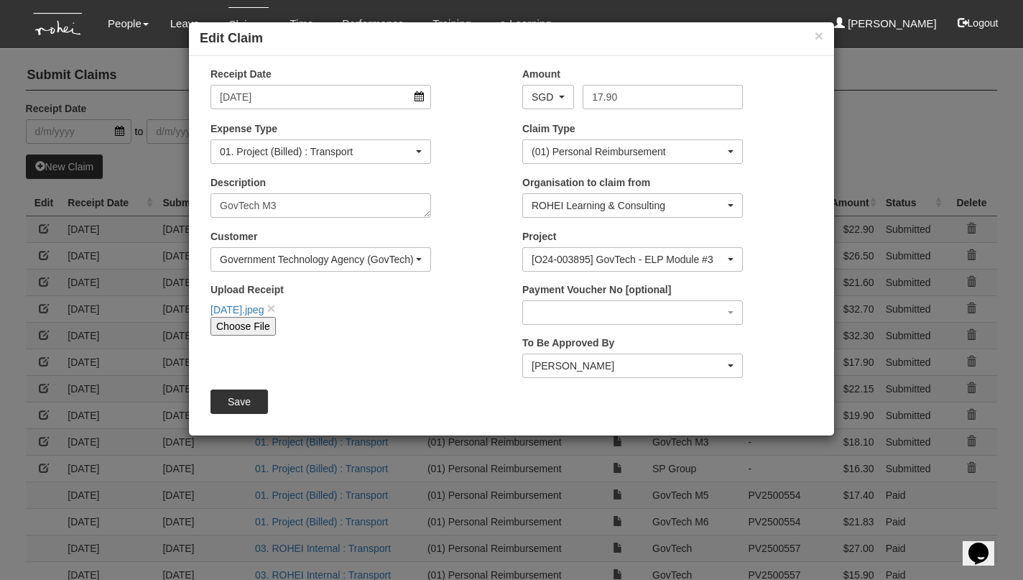
click at [248, 400] on input "Save" at bounding box center [238, 401] width 57 height 24
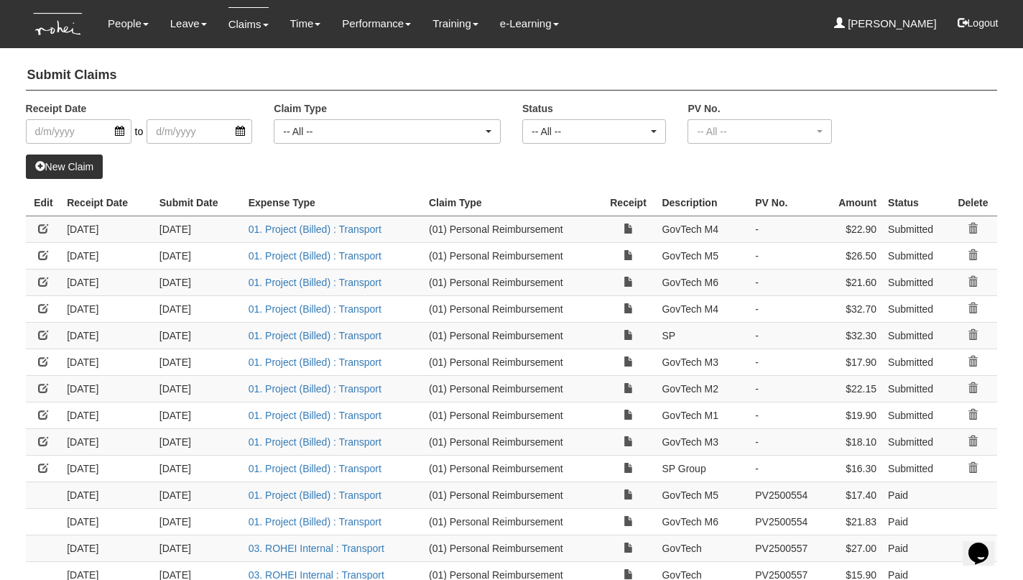
select select "50"
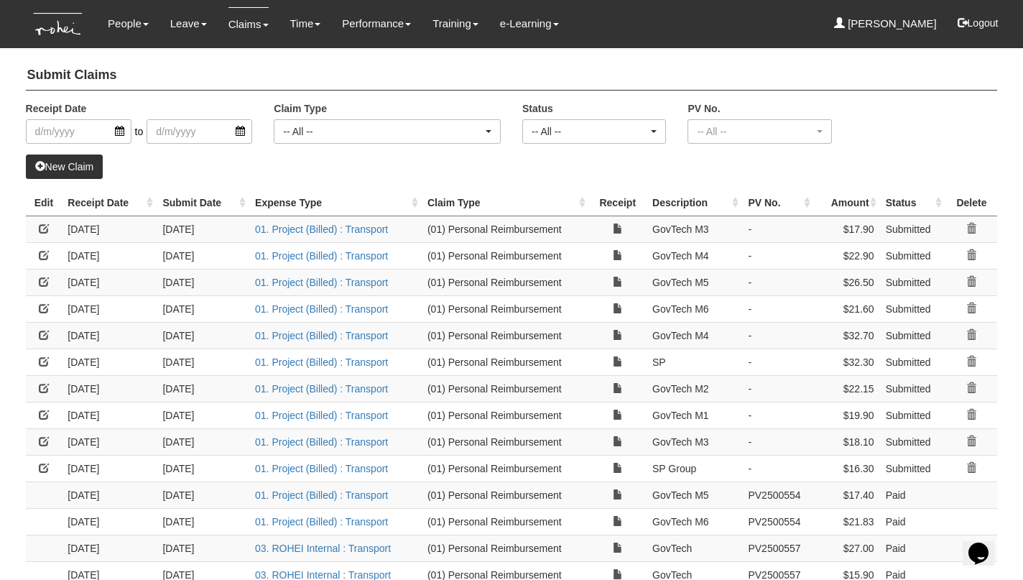
click at [43, 383] on link at bounding box center [44, 388] width 10 height 10
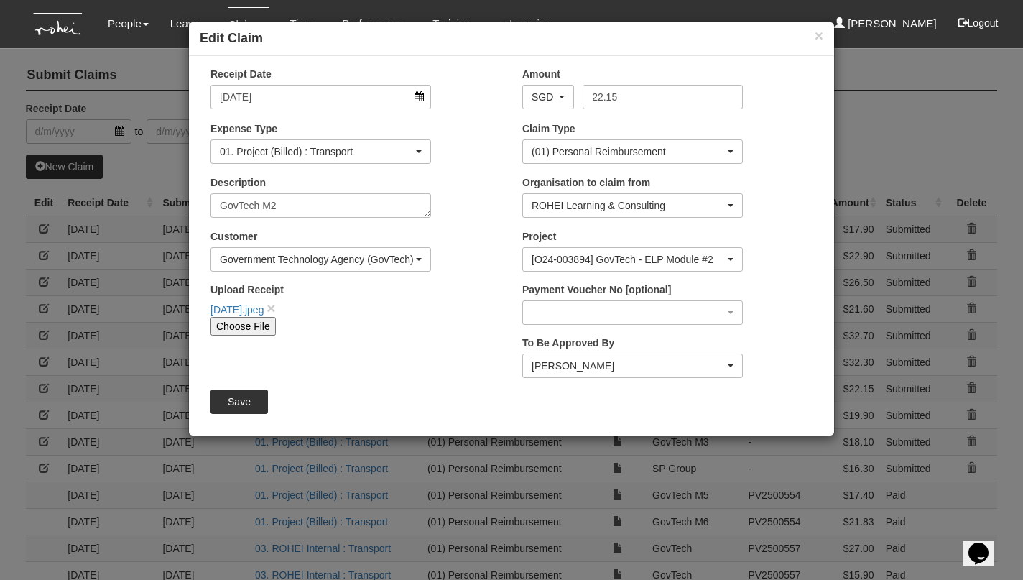
click at [570, 370] on div "Sanjiv Ashley" at bounding box center [627, 365] width 193 height 14
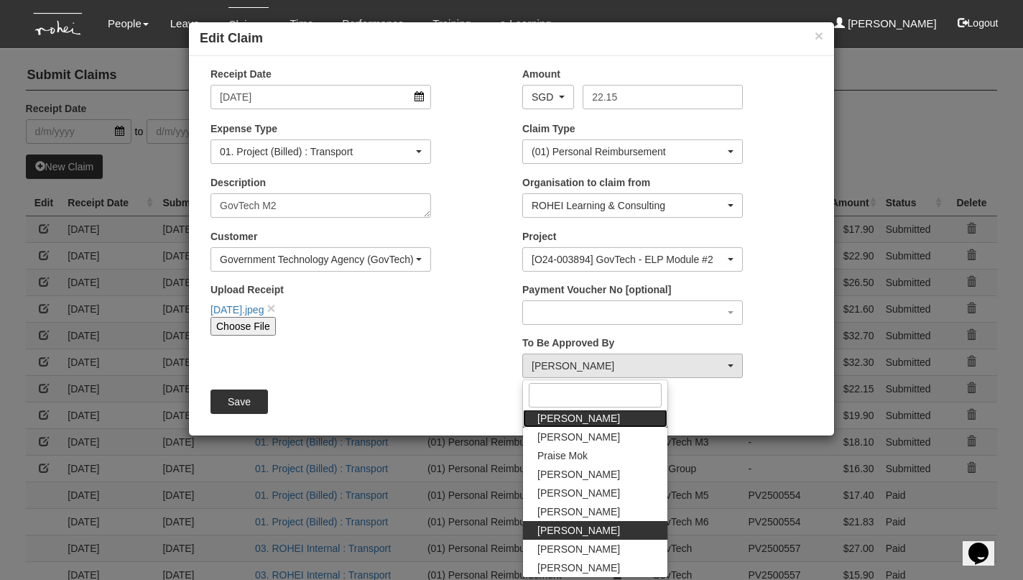
click at [570, 417] on span "Joshua Tan" at bounding box center [578, 418] width 83 height 14
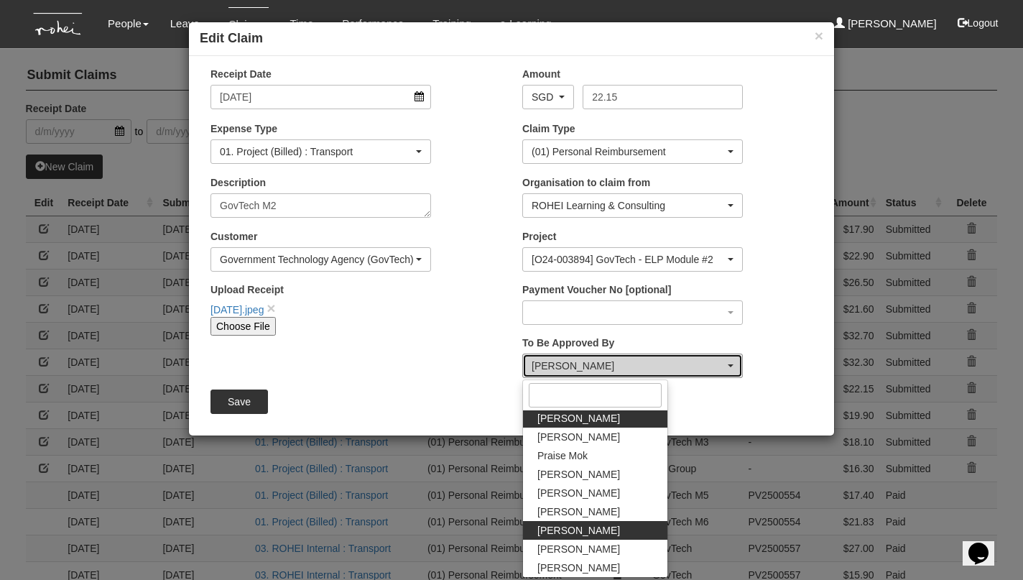
select select "34494e3c-fa1c-4f5c-8164-1b5a8a5feac6"
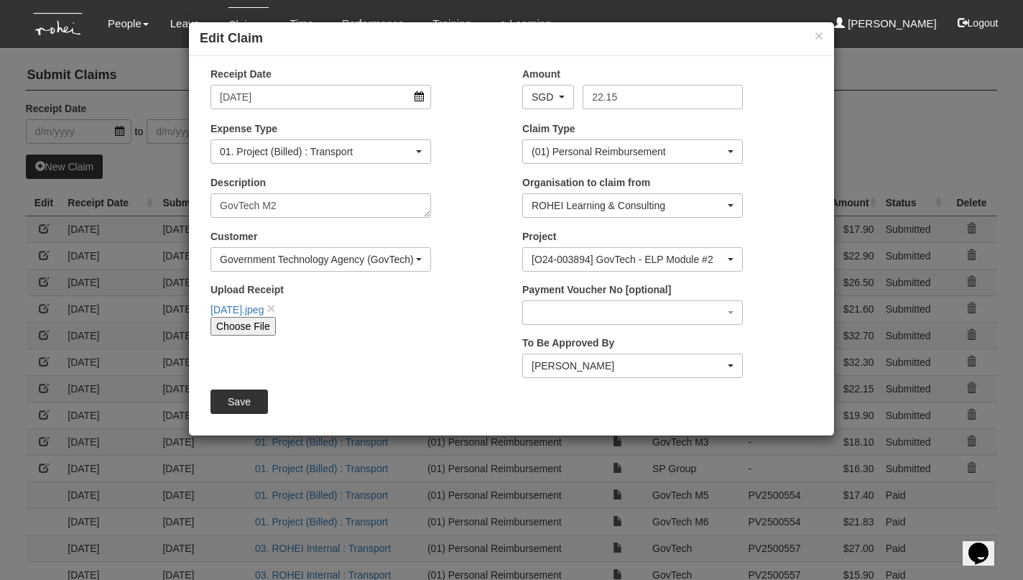
click at [233, 403] on input "Save" at bounding box center [238, 401] width 57 height 24
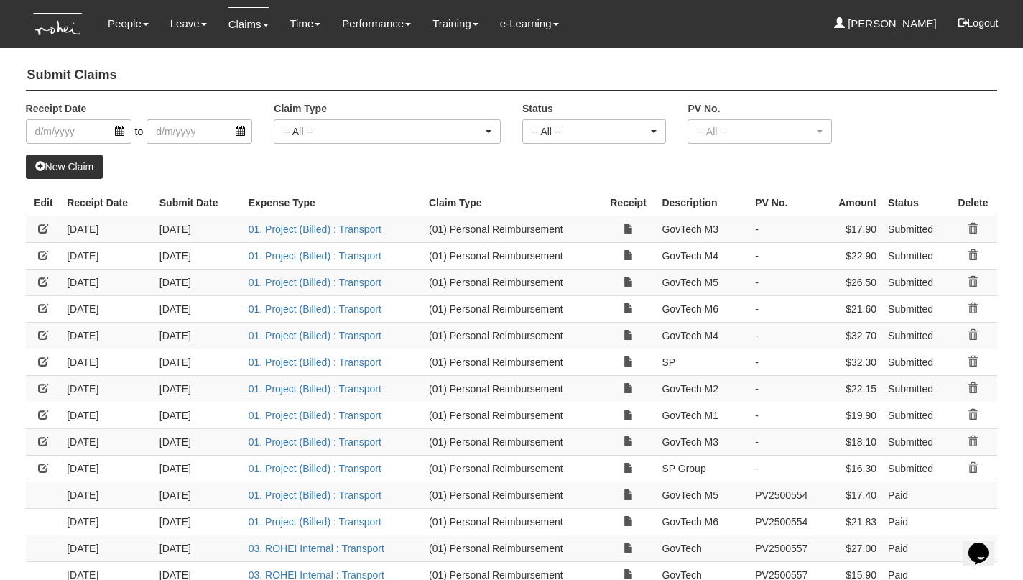
select select "50"
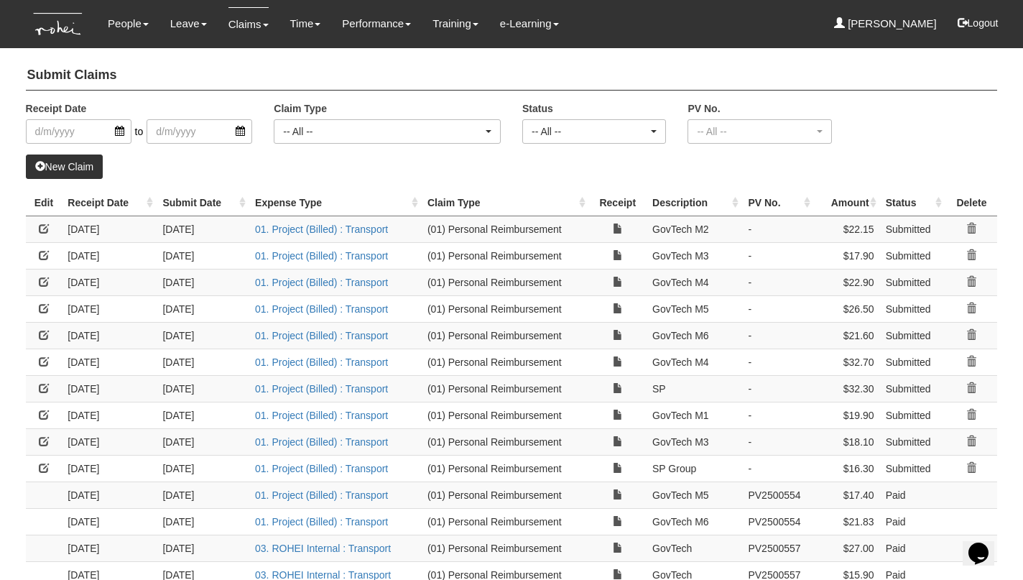
click at [39, 409] on link at bounding box center [44, 414] width 10 height 10
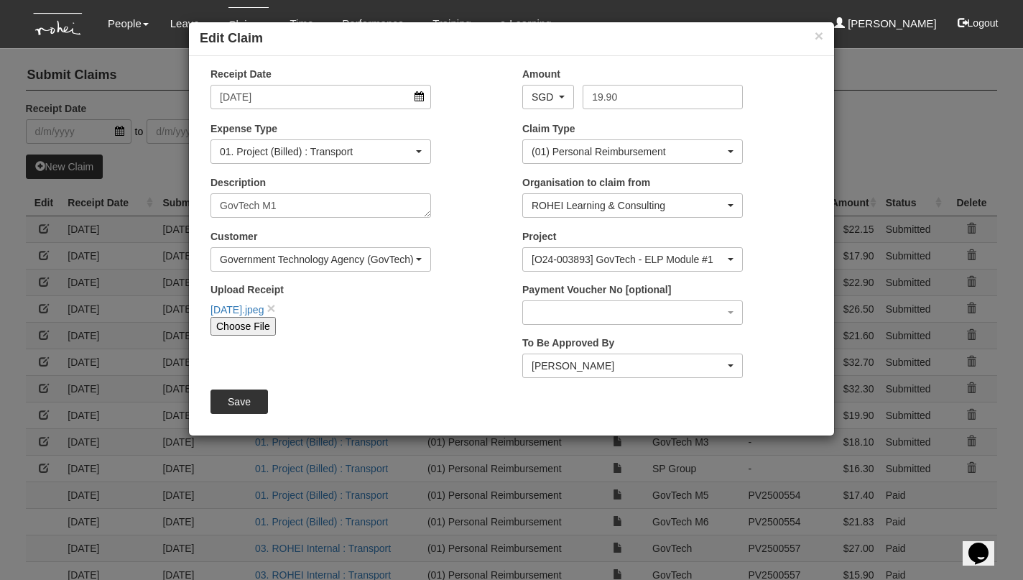
click at [549, 366] on div "Sanjiv Ashley" at bounding box center [627, 365] width 193 height 14
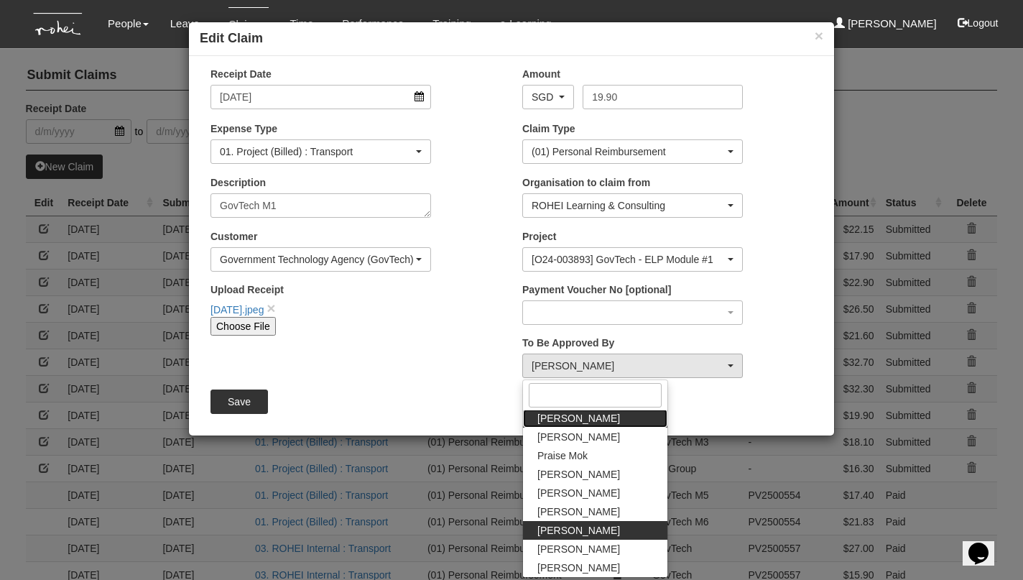
click at [552, 418] on span "Joshua Tan" at bounding box center [578, 418] width 83 height 14
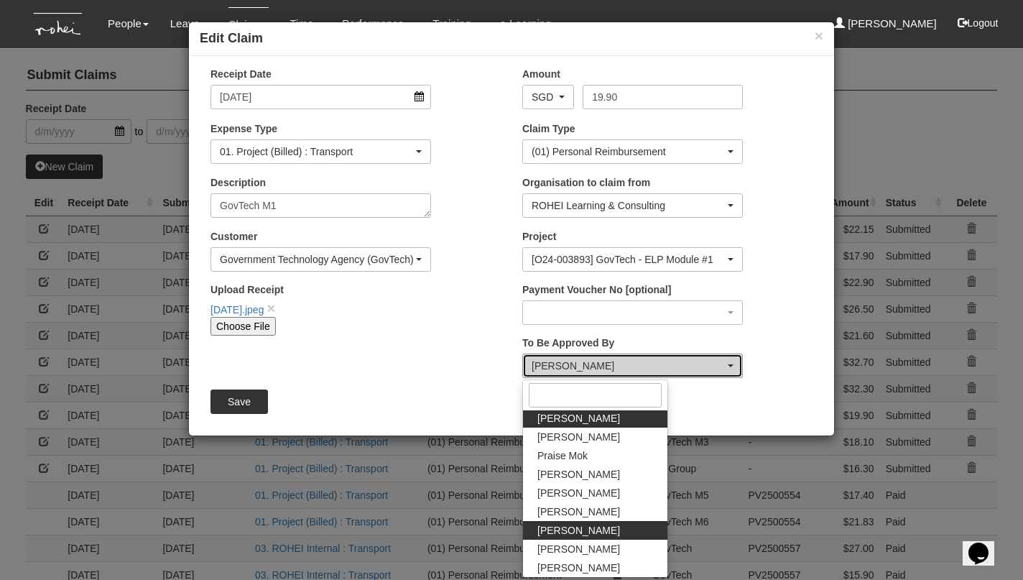
select select "34494e3c-fa1c-4f5c-8164-1b5a8a5feac6"
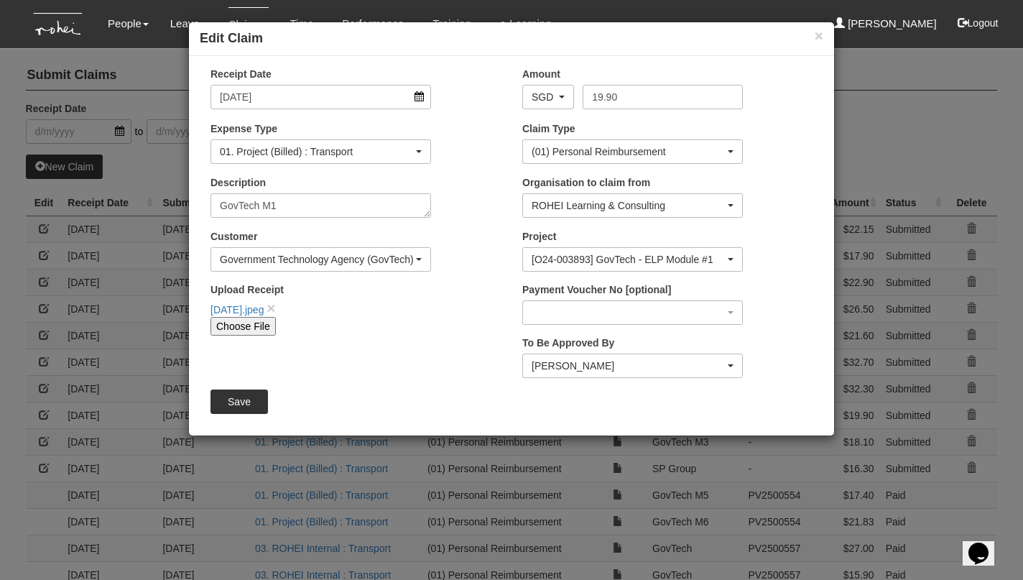
click at [227, 403] on input "Save" at bounding box center [238, 401] width 57 height 24
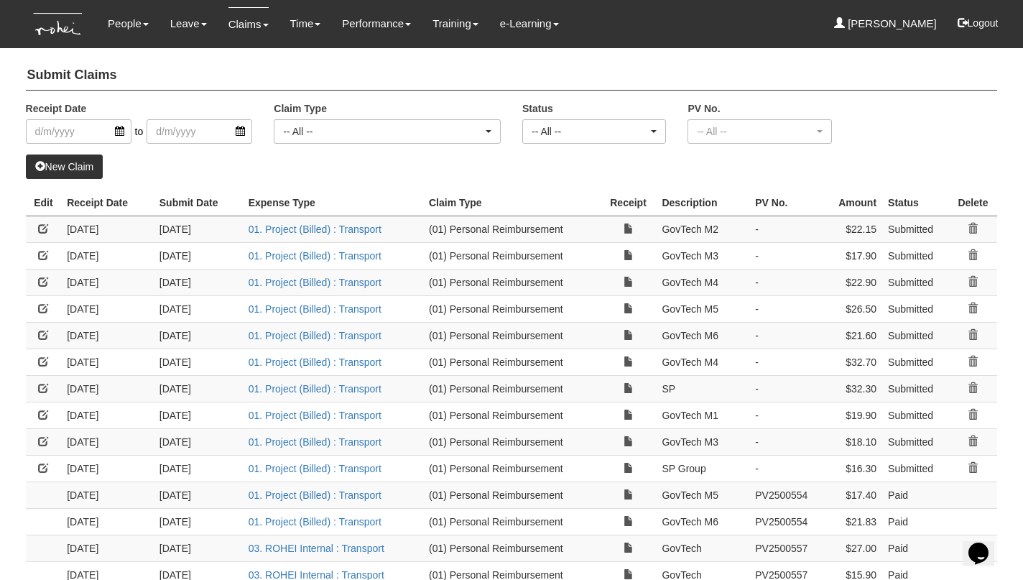
select select "50"
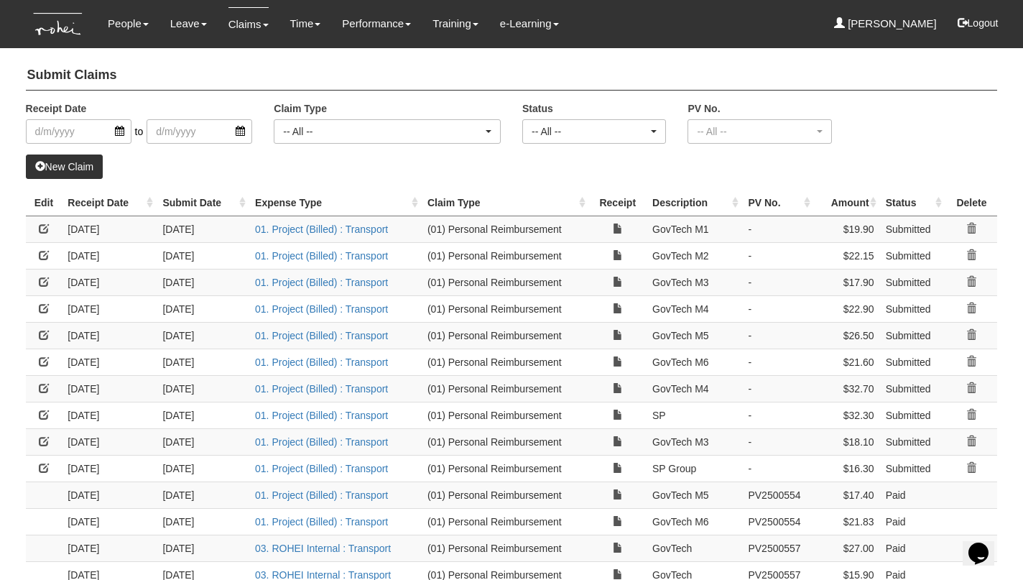
click at [46, 436] on link at bounding box center [44, 441] width 10 height 10
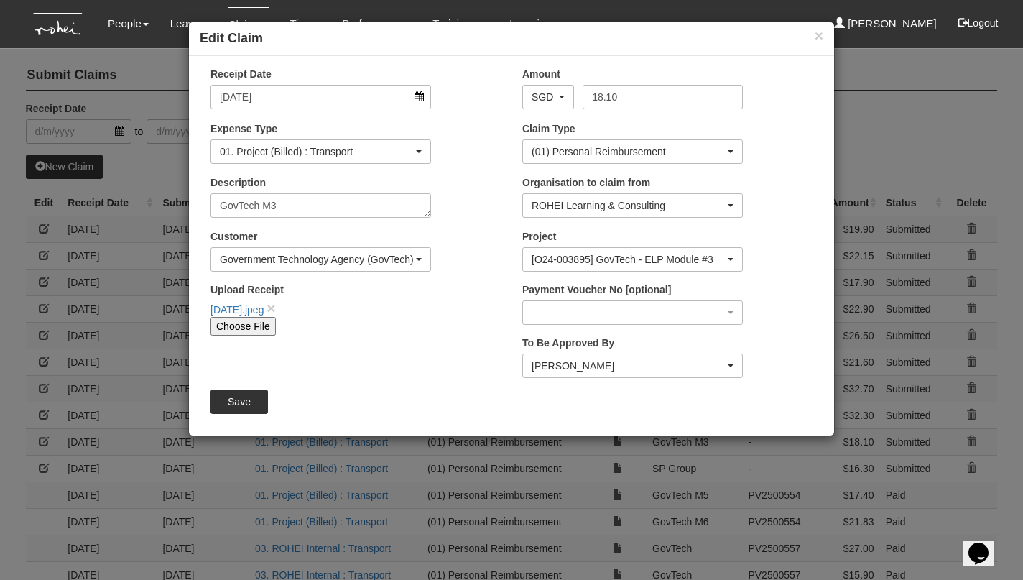
click at [585, 365] on div "Sanjiv Ashley" at bounding box center [627, 365] width 193 height 14
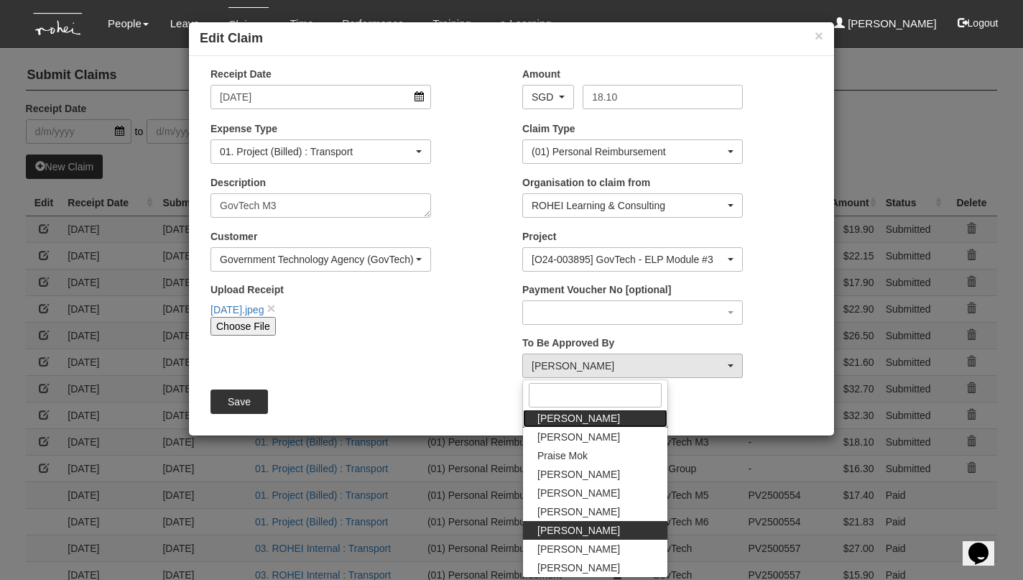
click at [577, 414] on span "Joshua Tan" at bounding box center [578, 418] width 83 height 14
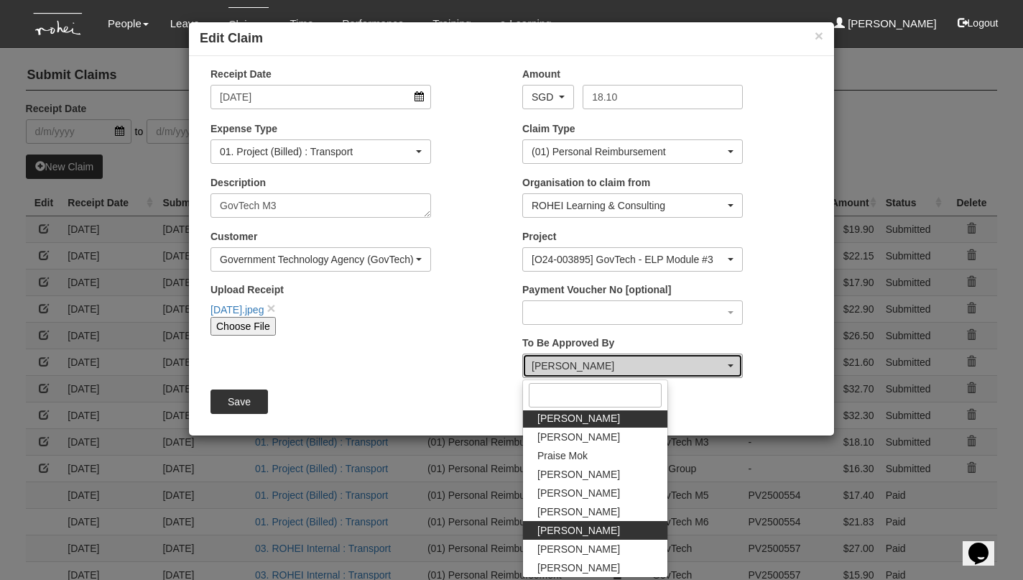
select select "34494e3c-fa1c-4f5c-8164-1b5a8a5feac6"
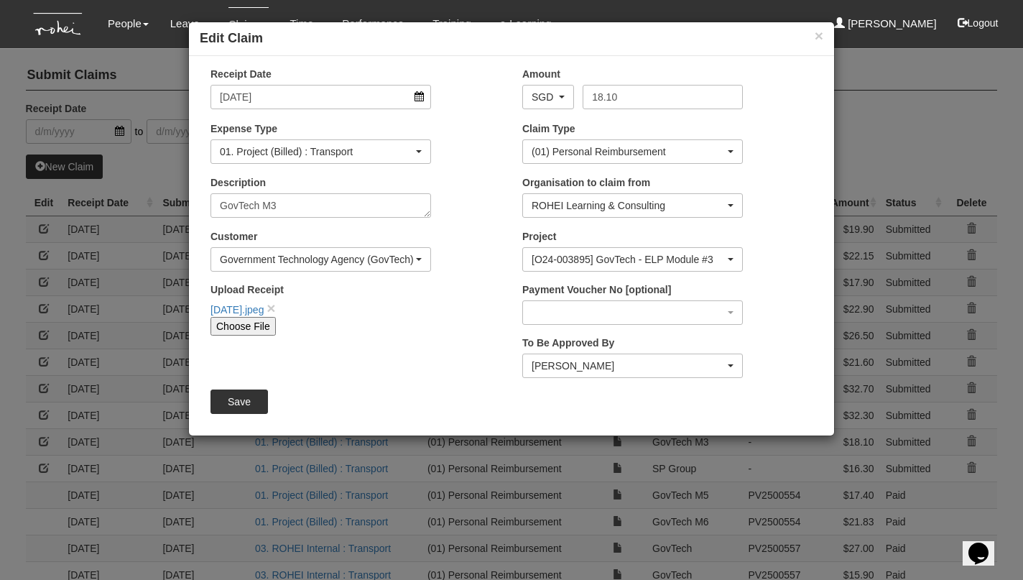
click at [248, 394] on input "Save" at bounding box center [238, 401] width 57 height 24
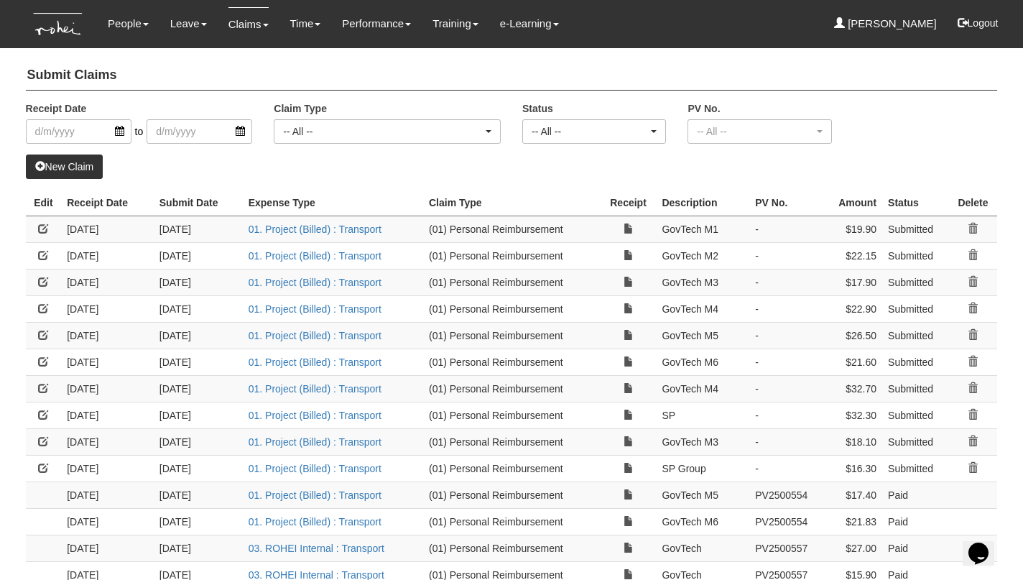
select select "50"
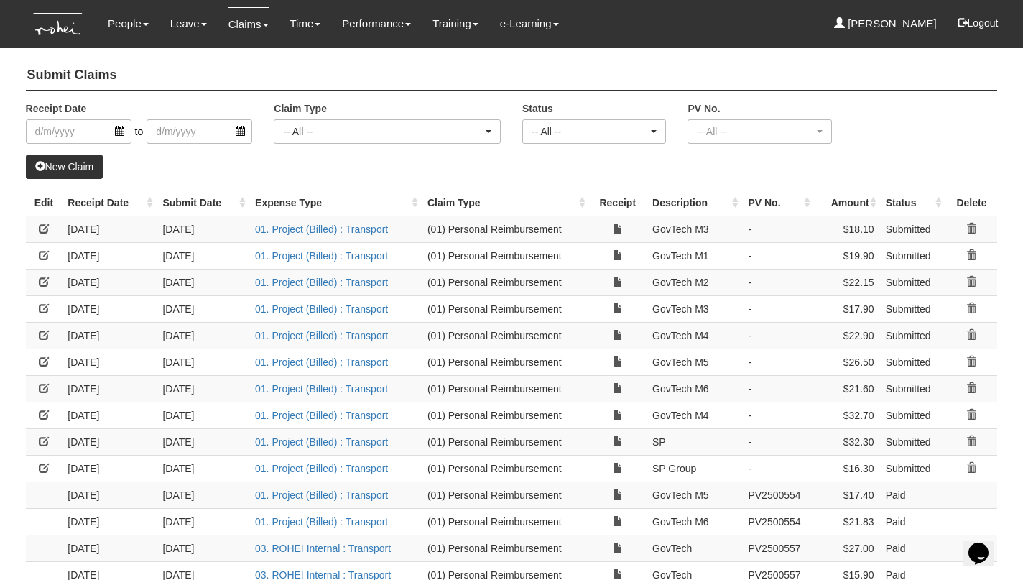
click at [46, 463] on link at bounding box center [44, 468] width 10 height 10
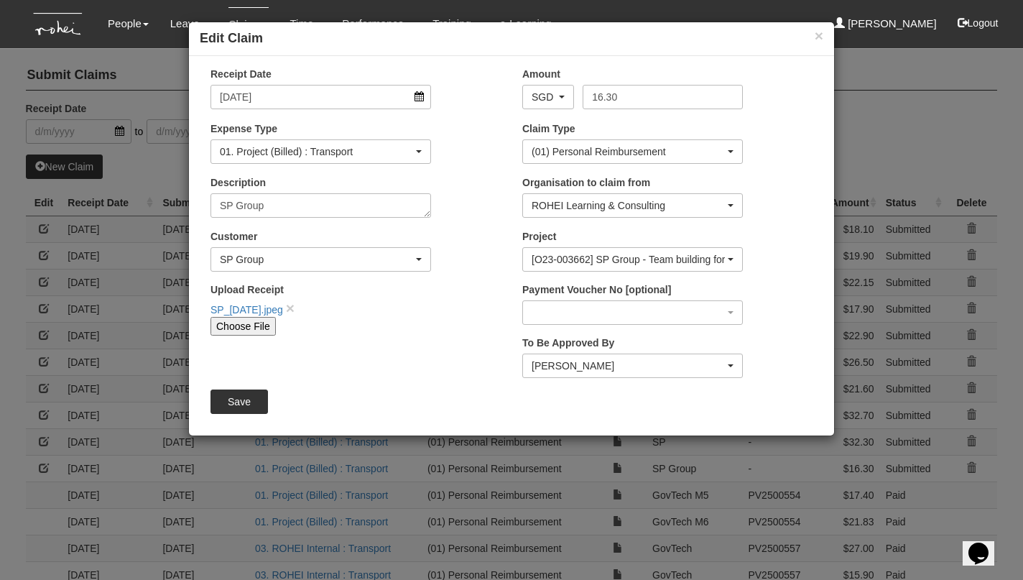
click at [570, 368] on div "Sanjiv Ashley" at bounding box center [627, 365] width 193 height 14
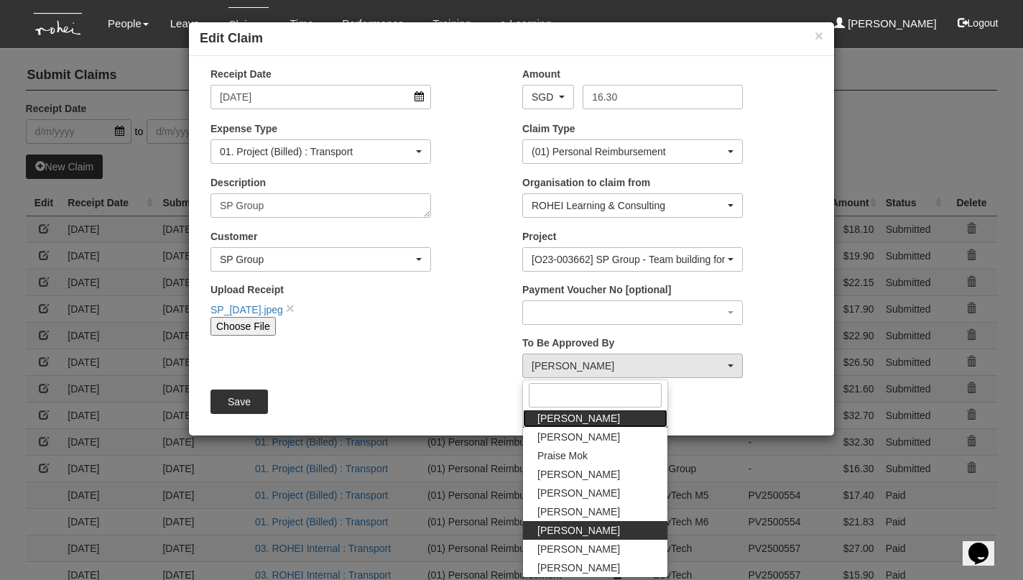
click at [570, 417] on span "Joshua Tan" at bounding box center [578, 418] width 83 height 14
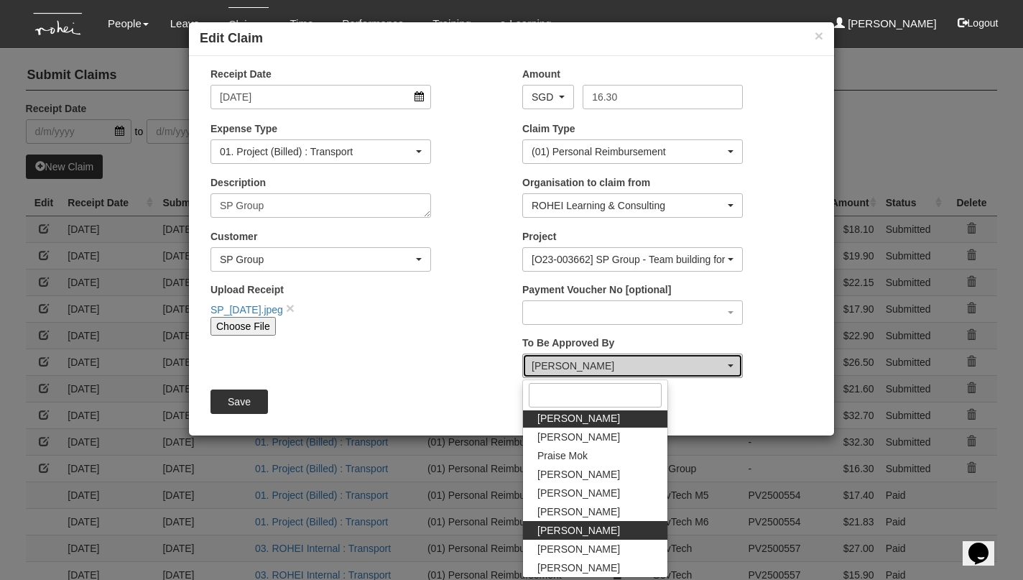
select select "34494e3c-fa1c-4f5c-8164-1b5a8a5feac6"
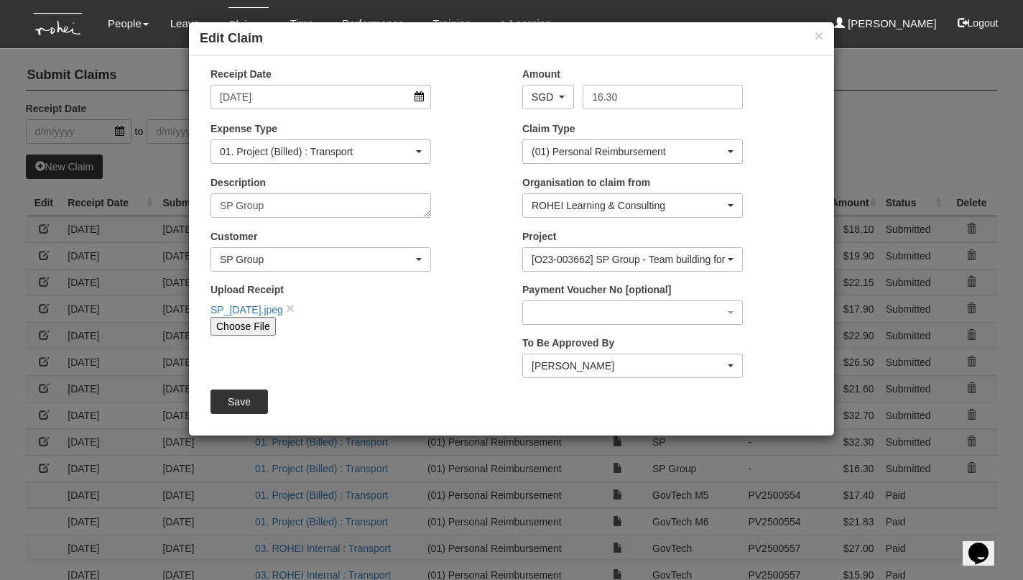
click at [254, 394] on input "Save" at bounding box center [238, 401] width 57 height 24
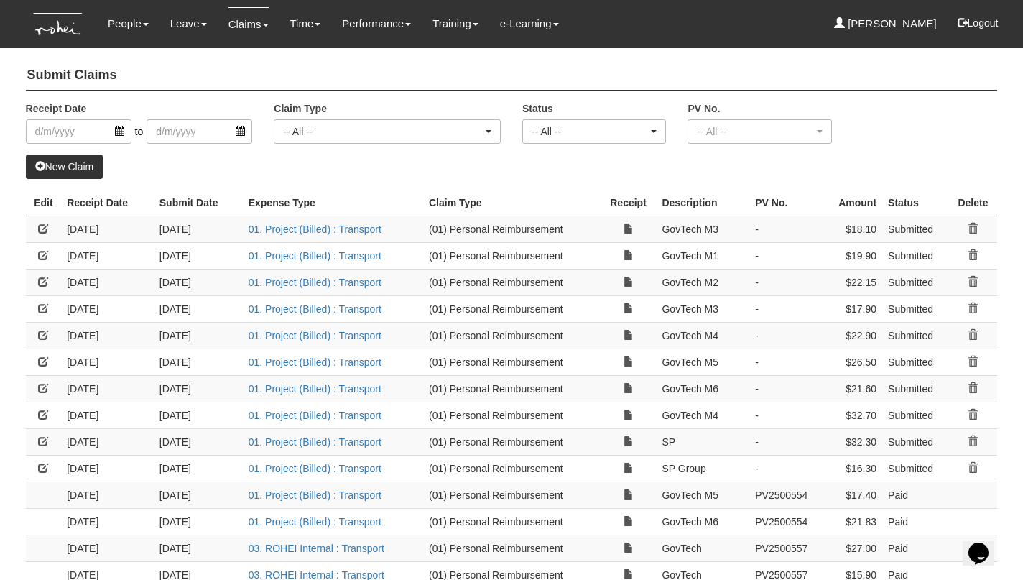
select select "50"
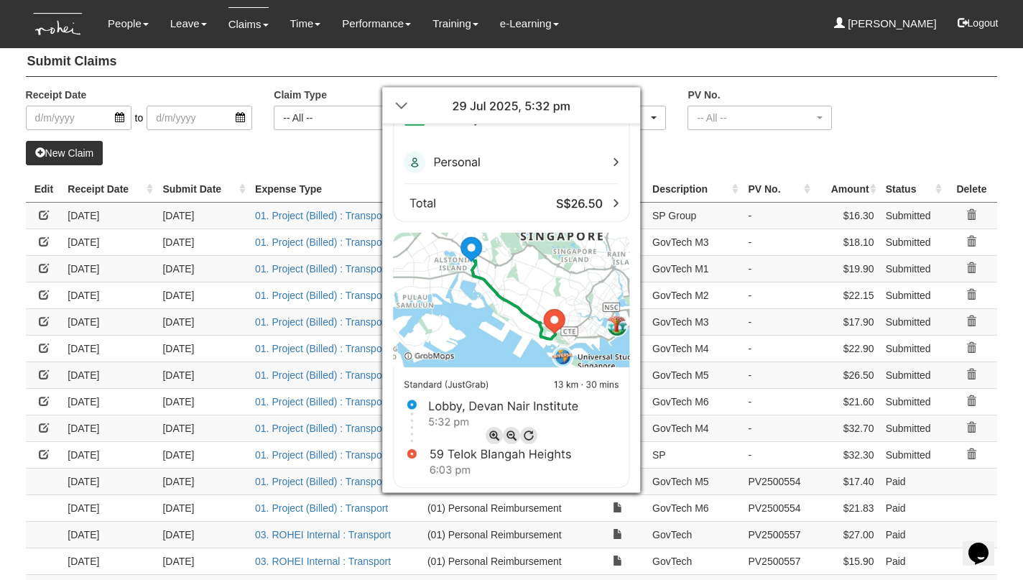
scroll to position [15, 0]
click at [644, 68] on div at bounding box center [511, 290] width 1023 height 580
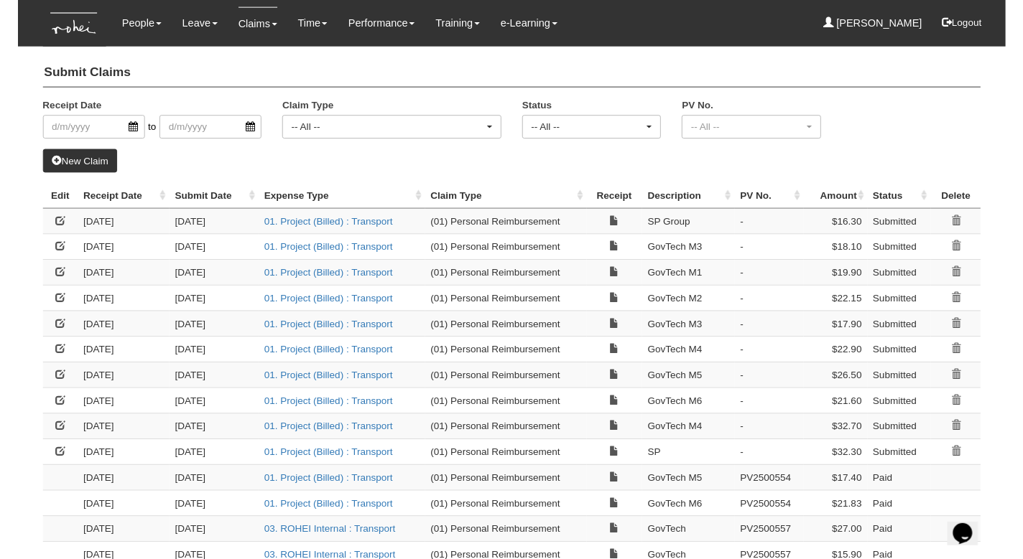
scroll to position [0, 0]
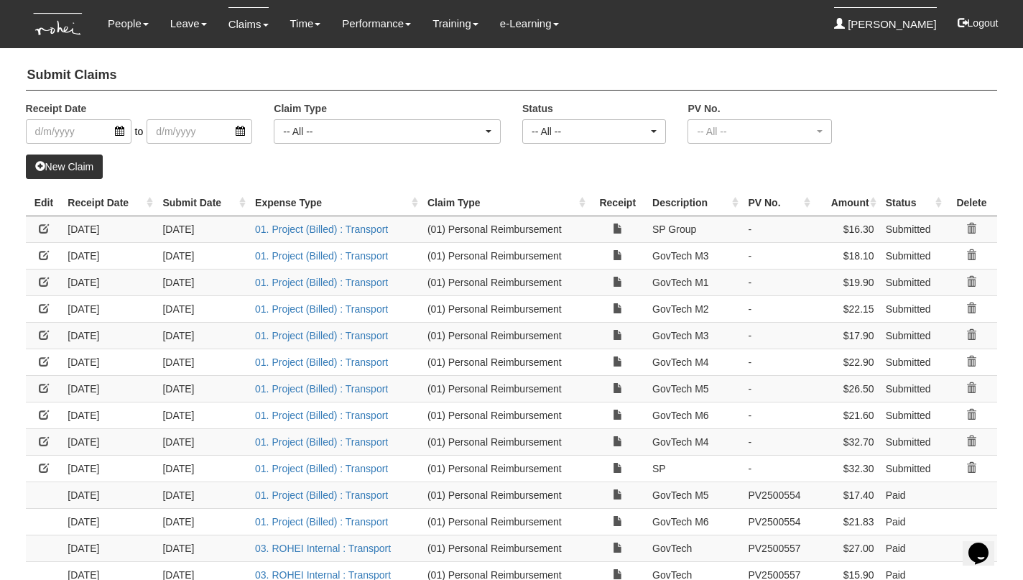
click at [461, 187] on div "Submit Claims Receipt Date to Claim Type -- All -- (01) Personal Reimbursement …" at bounding box center [512, 405] width 972 height 702
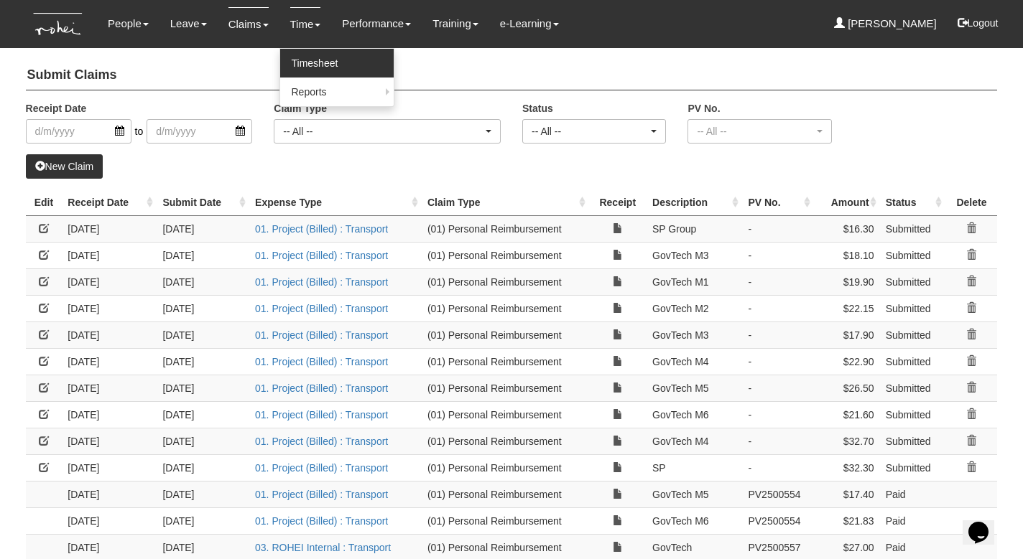
click at [297, 55] on link "Timesheet" at bounding box center [336, 63] width 113 height 29
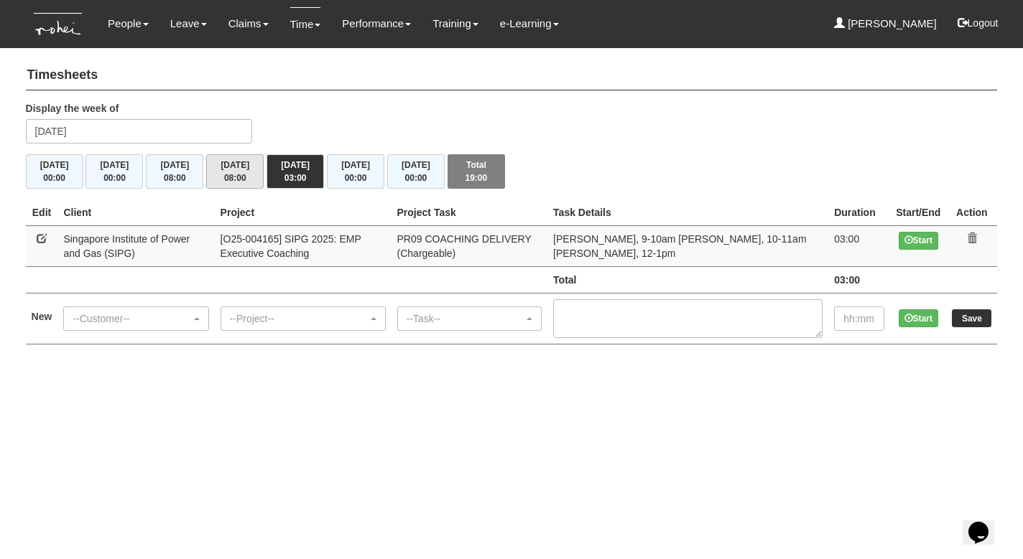
click at [236, 175] on span "08:00" at bounding box center [235, 178] width 22 height 10
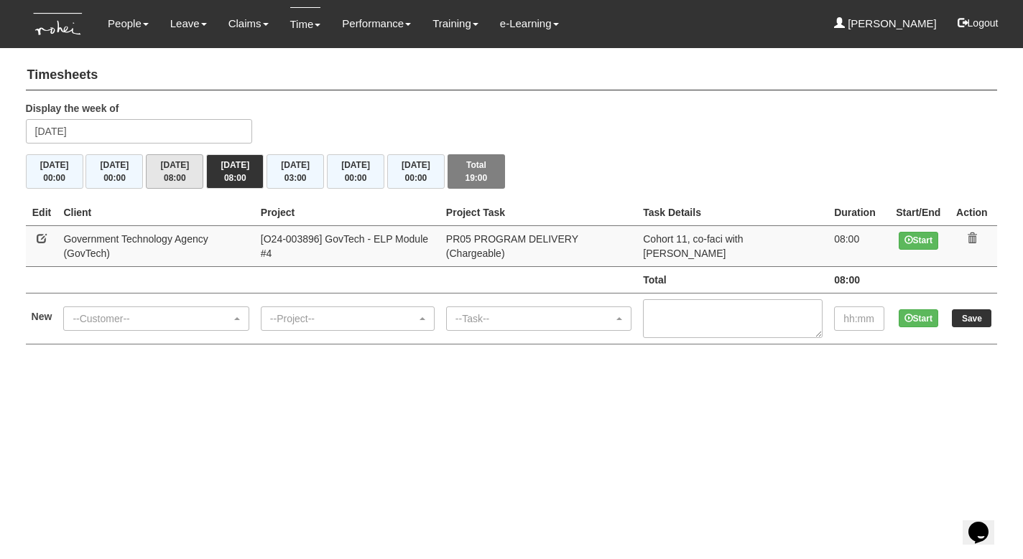
click at [164, 173] on span "08:00" at bounding box center [175, 178] width 22 height 10
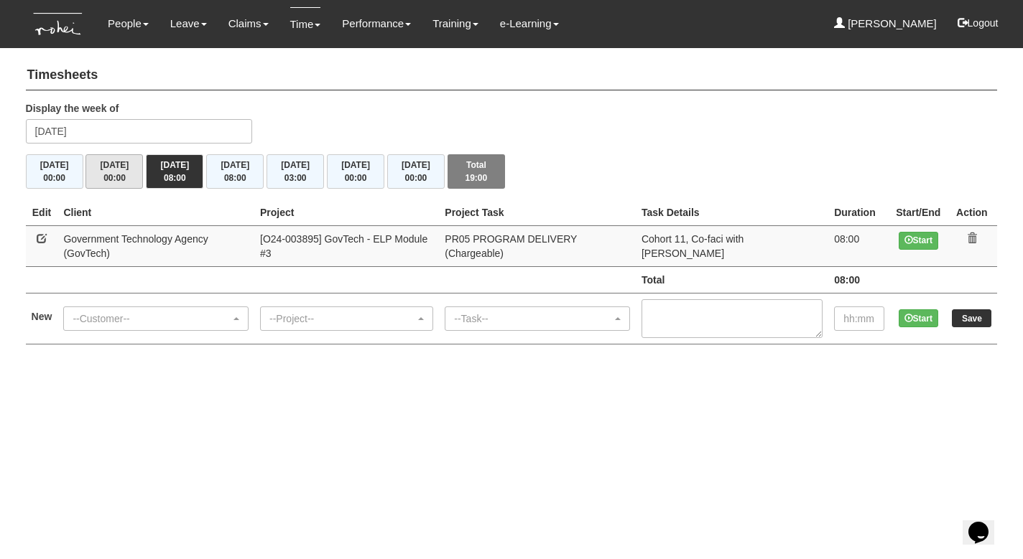
click at [118, 173] on span "00:00" at bounding box center [114, 178] width 22 height 10
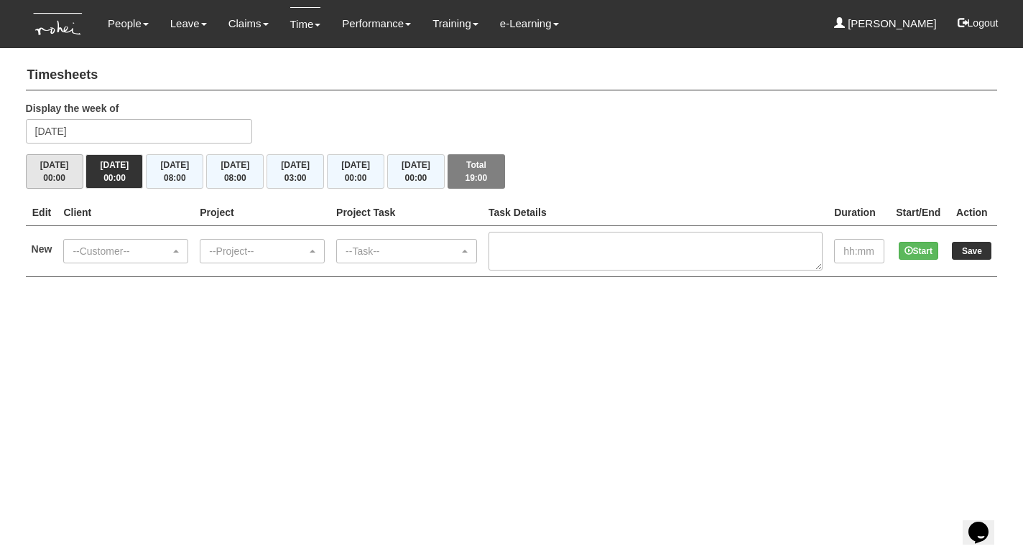
click at [57, 168] on button "[DATE] 00:00" at bounding box center [54, 171] width 57 height 34
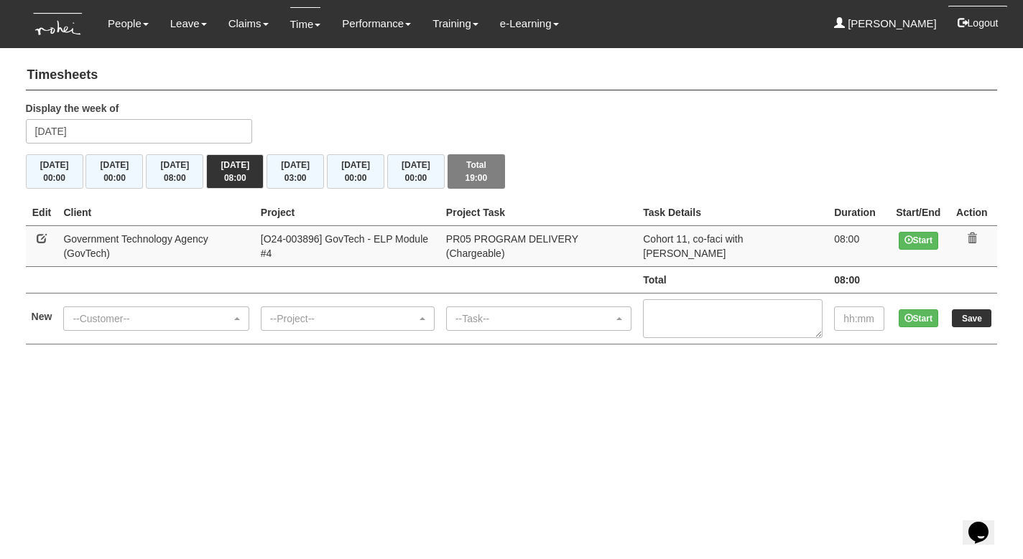
click at [965, 17] on button "Logout" at bounding box center [977, 23] width 61 height 34
